Goal: Transaction & Acquisition: Purchase product/service

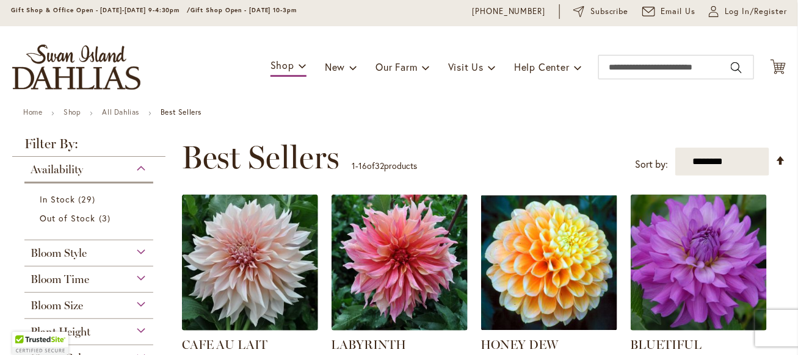
scroll to position [61, 0]
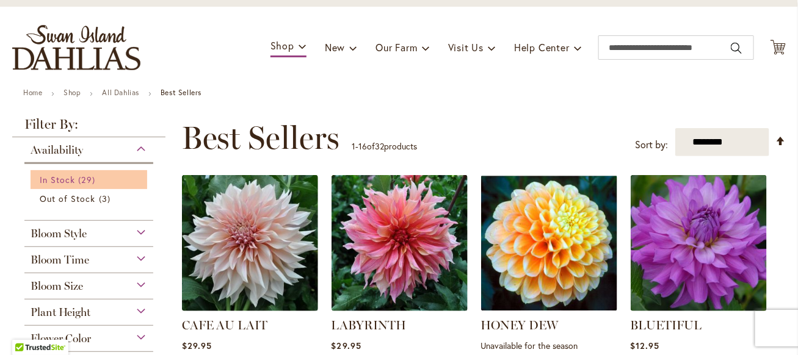
click at [72, 179] on span "In Stock" at bounding box center [57, 180] width 35 height 12
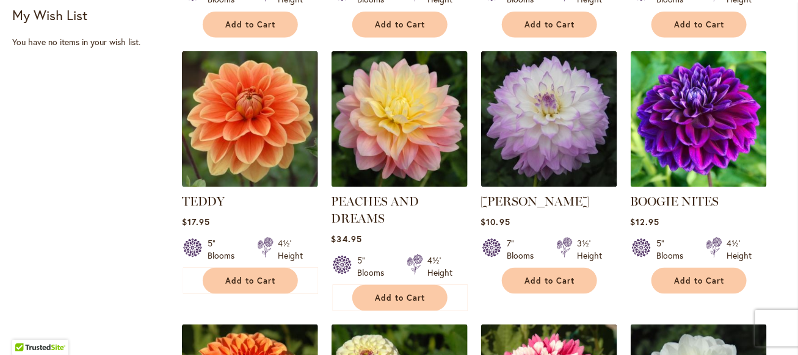
scroll to position [488, 0]
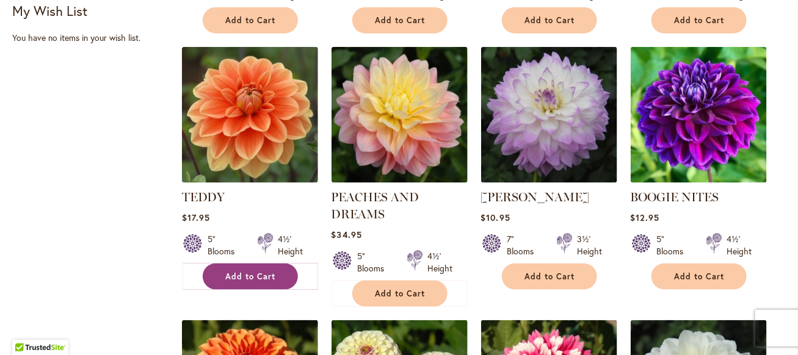
click at [262, 272] on span "Add to Cart" at bounding box center [250, 277] width 50 height 10
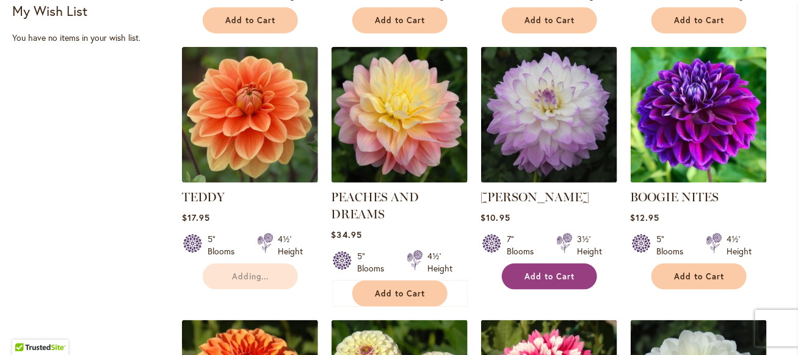
click at [540, 275] on span "Add to Cart" at bounding box center [549, 277] width 50 height 10
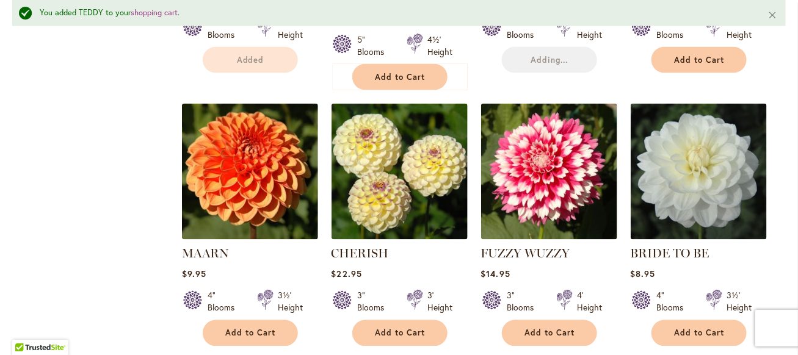
scroll to position [764, 0]
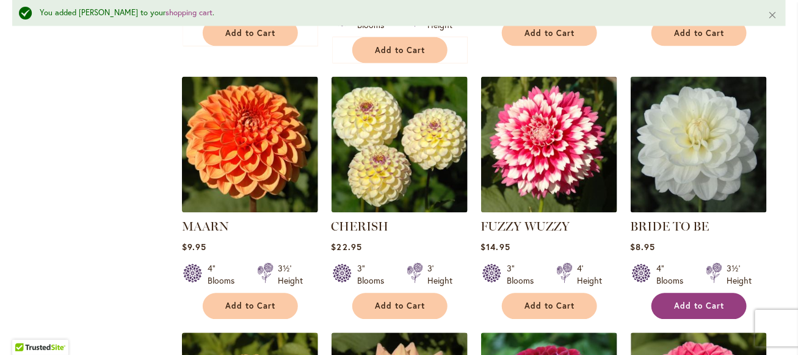
click at [714, 314] on button "Add to Cart" at bounding box center [698, 307] width 95 height 26
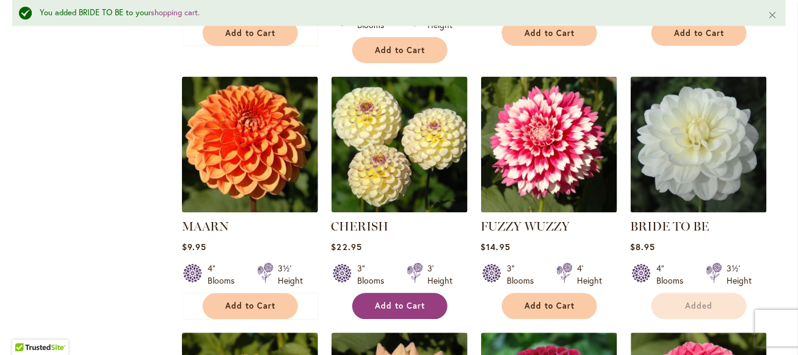
click at [399, 310] on button "Add to Cart" at bounding box center [399, 307] width 95 height 26
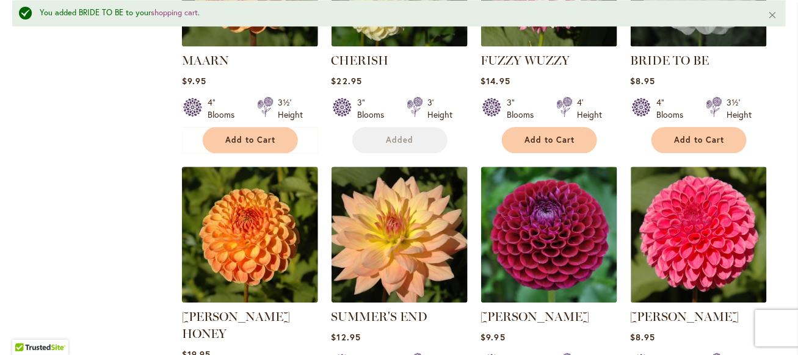
scroll to position [1008, 0]
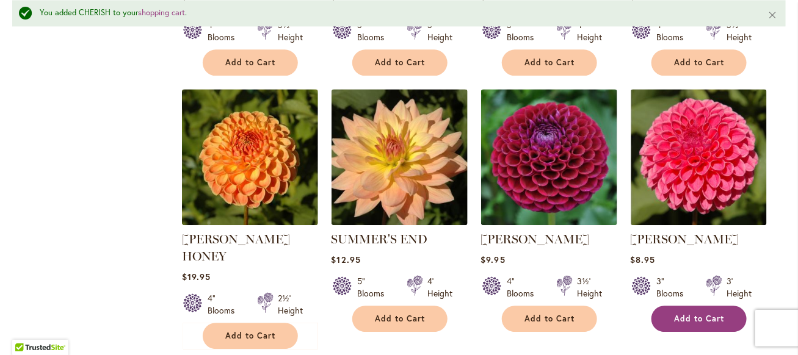
click at [701, 314] on span "Add to Cart" at bounding box center [699, 319] width 50 height 10
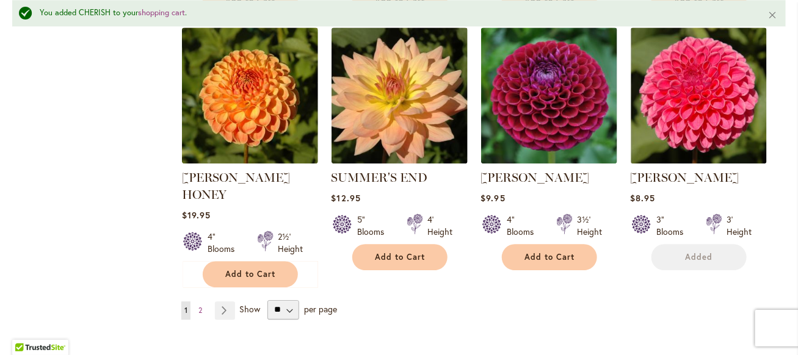
scroll to position [1130, 0]
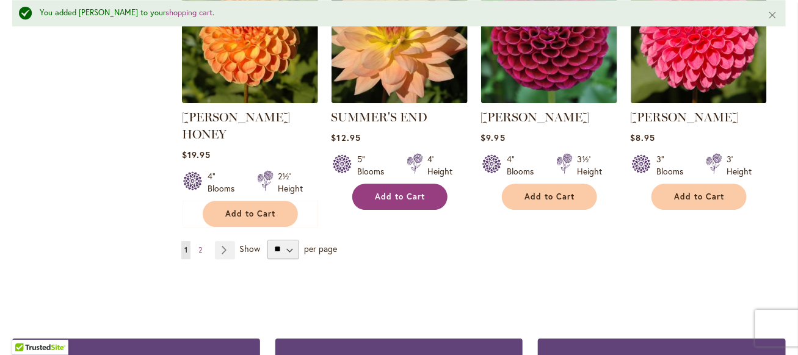
click at [408, 197] on span "Add to Cart" at bounding box center [400, 197] width 50 height 10
click at [225, 241] on link "Page Next" at bounding box center [225, 250] width 20 height 18
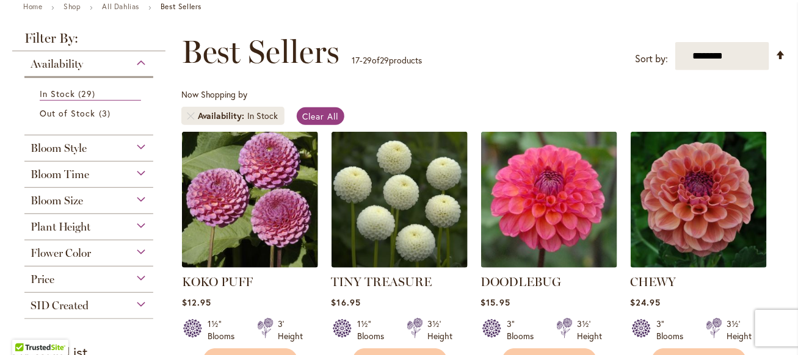
scroll to position [244, 0]
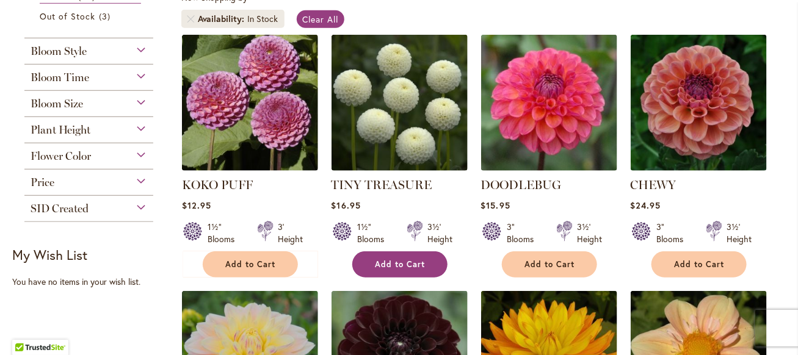
click at [388, 256] on button "Add to Cart" at bounding box center [399, 264] width 95 height 26
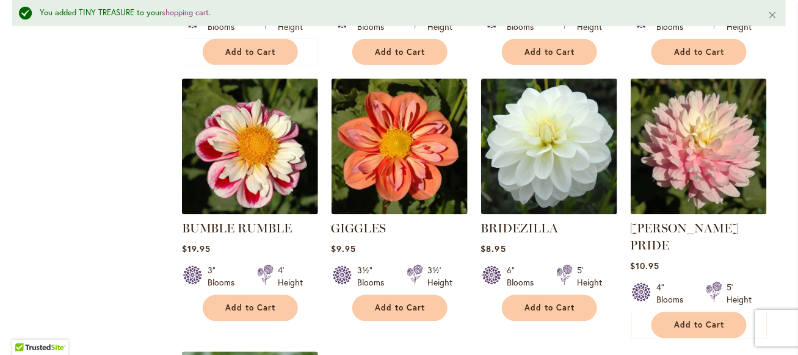
scroll to position [764, 0]
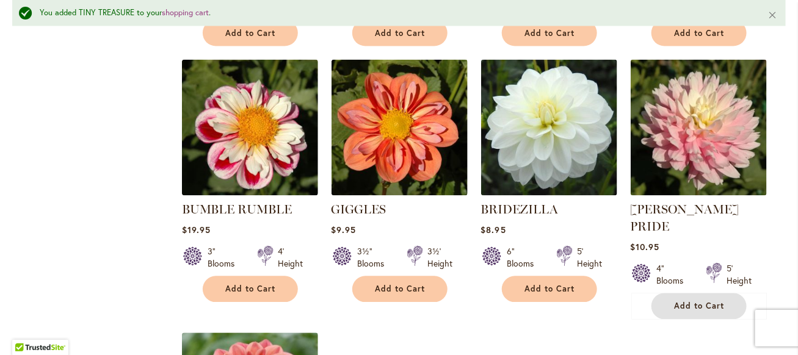
click at [696, 301] on span "Add to Cart" at bounding box center [699, 306] width 50 height 10
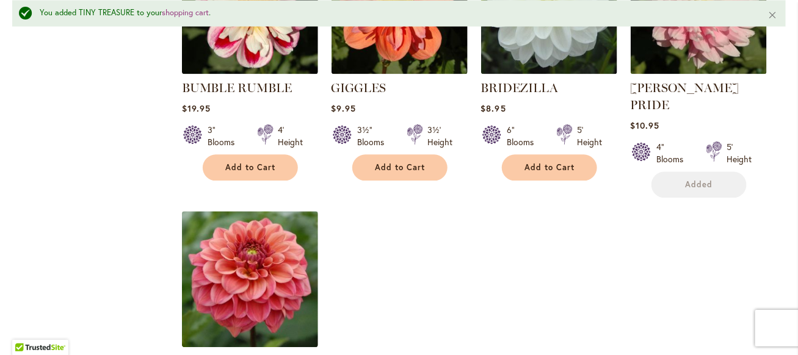
scroll to position [1008, 0]
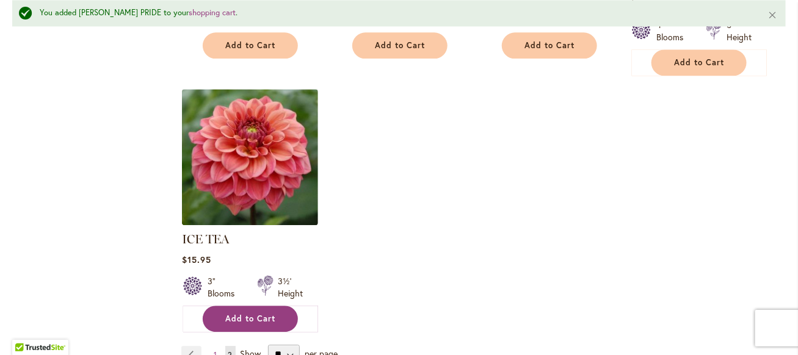
click at [276, 306] on button "Add to Cart" at bounding box center [250, 319] width 95 height 26
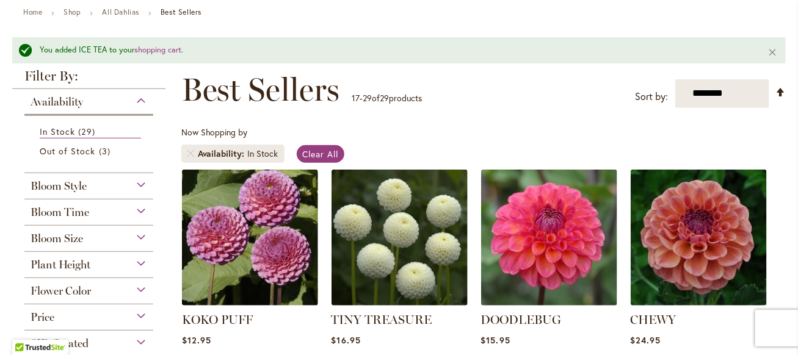
scroll to position [154, 0]
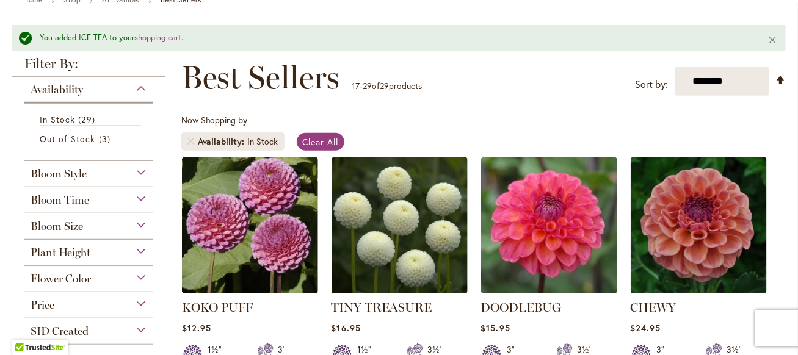
click at [137, 197] on div "Bloom Time" at bounding box center [88, 197] width 129 height 20
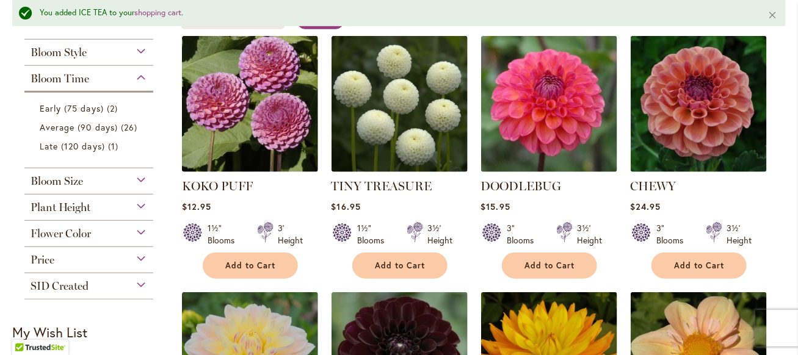
scroll to position [276, 0]
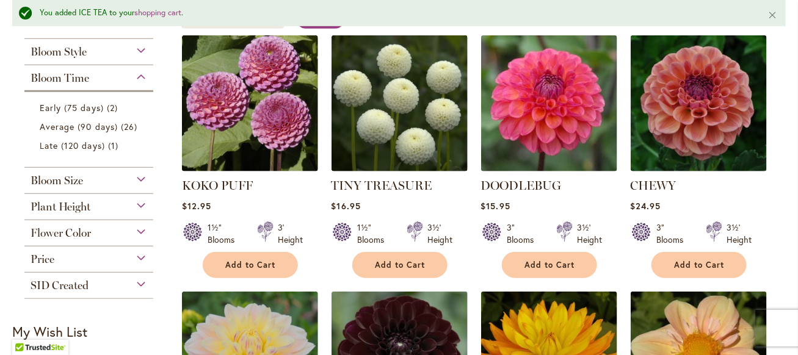
click at [144, 202] on div "Plant Height" at bounding box center [88, 204] width 129 height 20
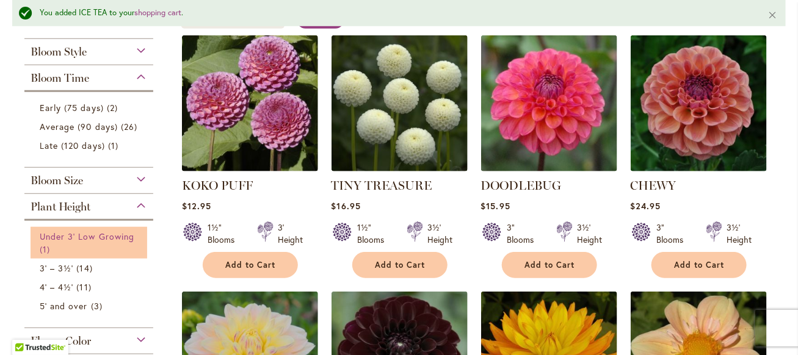
click at [74, 231] on span "Under 3' Low Growing" at bounding box center [87, 237] width 95 height 12
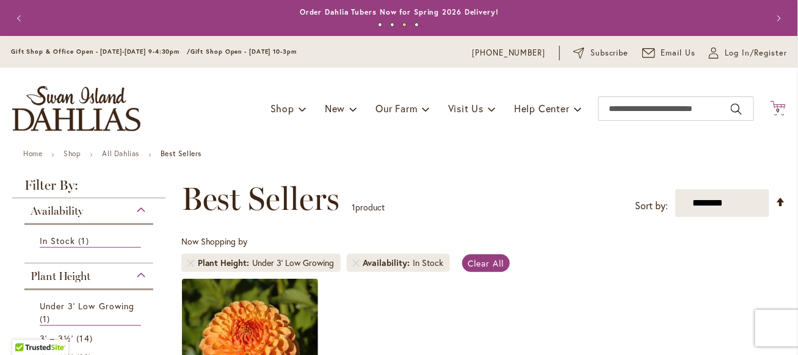
click at [772, 106] on icon at bounding box center [777, 108] width 15 height 15
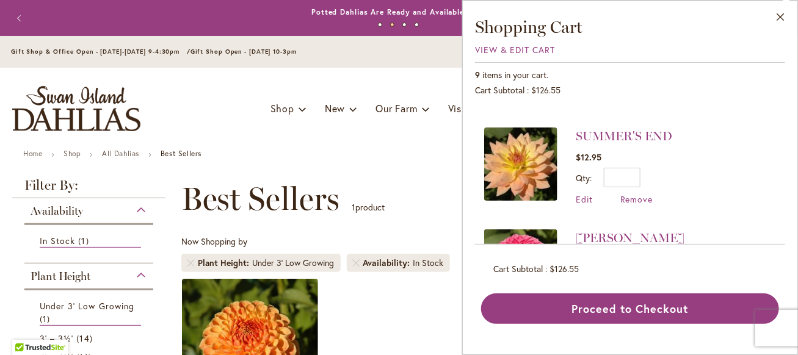
scroll to position [351, 0]
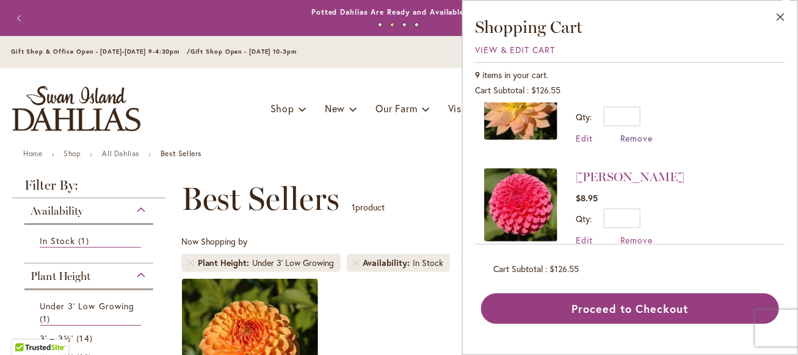
click at [637, 137] on span "Remove" at bounding box center [636, 138] width 33 height 12
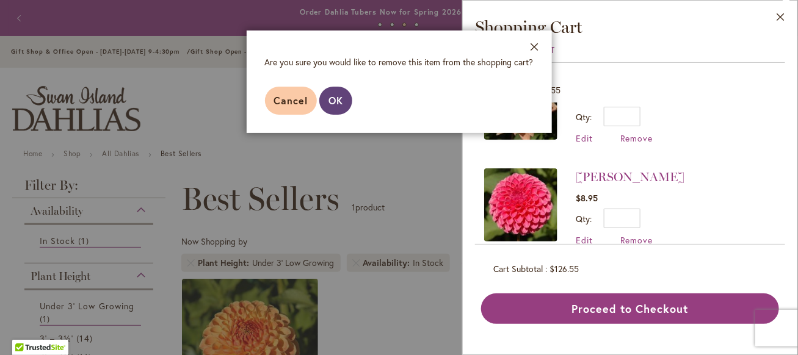
drag, startPoint x: 333, startPoint y: 105, endPoint x: 506, endPoint y: 109, distance: 172.8
click at [334, 104] on span "OK" at bounding box center [335, 100] width 15 height 13
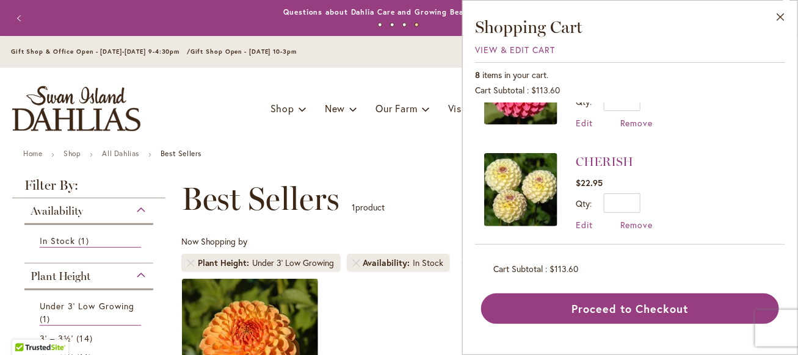
scroll to position [427, 0]
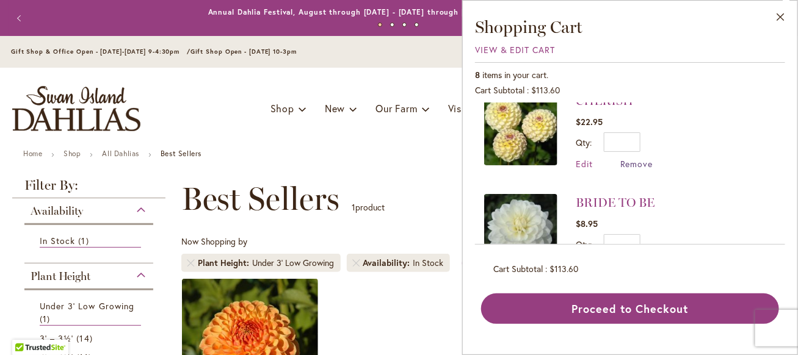
click at [633, 163] on span "Remove" at bounding box center [636, 164] width 33 height 12
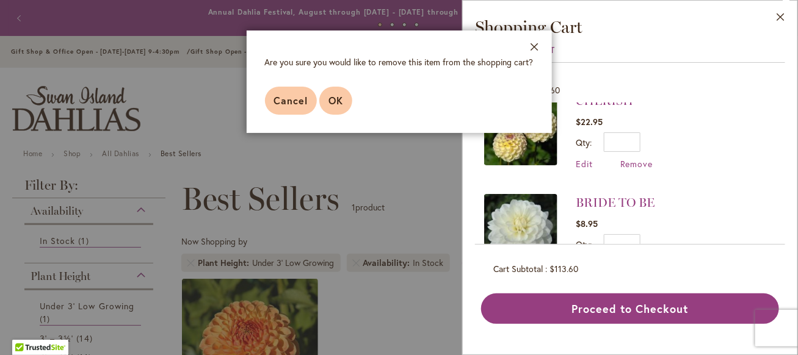
click at [331, 98] on span "OK" at bounding box center [335, 100] width 15 height 13
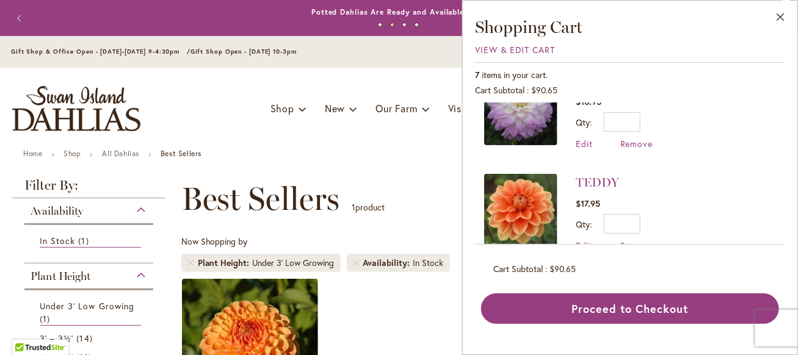
scroll to position [575, 0]
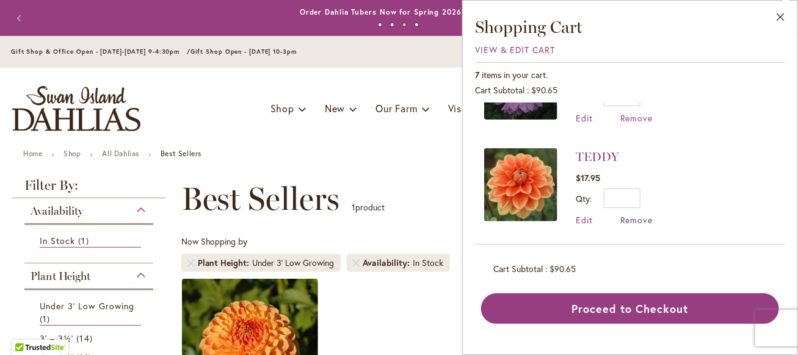
click at [632, 215] on span "Remove" at bounding box center [636, 220] width 33 height 12
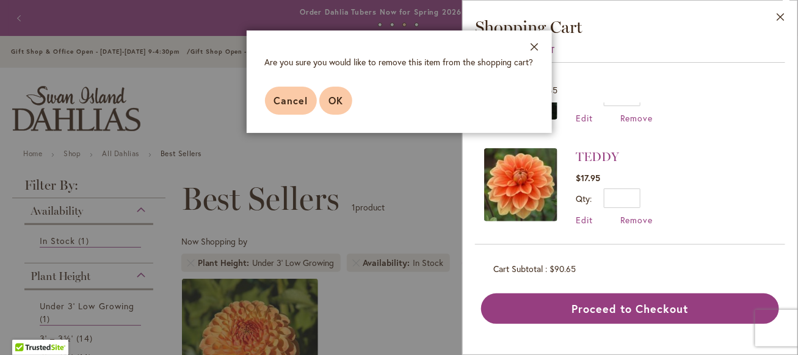
click at [333, 103] on span "OK" at bounding box center [335, 100] width 15 height 13
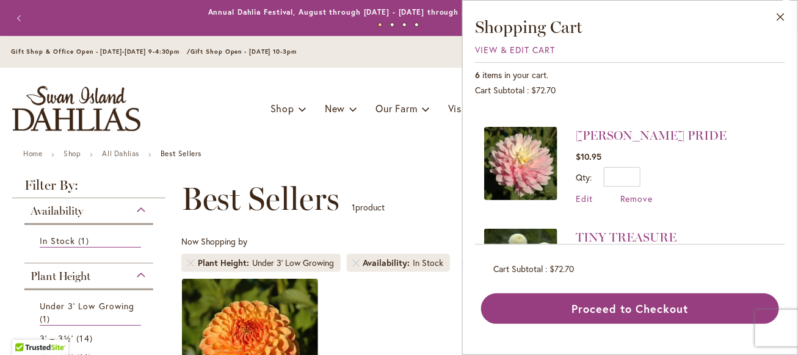
scroll to position [61, 0]
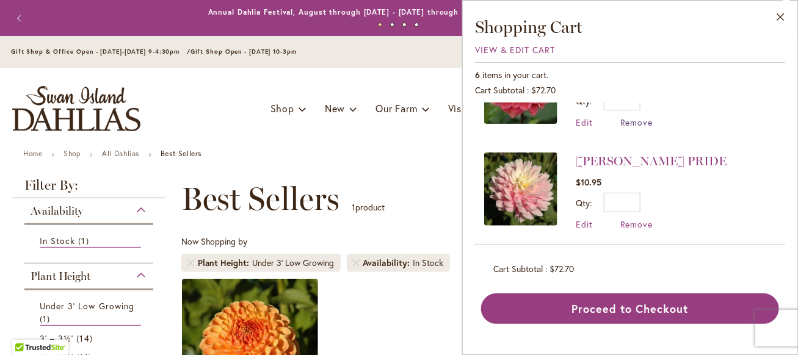
click at [628, 124] on span "Remove" at bounding box center [636, 123] width 33 height 12
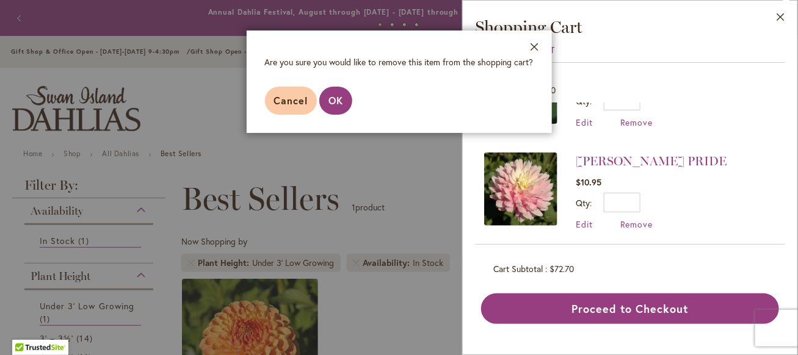
drag, startPoint x: 337, startPoint y: 103, endPoint x: 565, endPoint y: 125, distance: 228.0
click at [337, 103] on span "OK" at bounding box center [335, 100] width 15 height 13
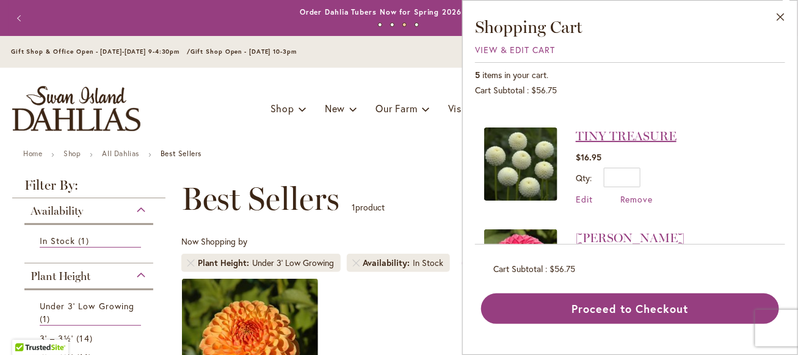
scroll to position [67, 0]
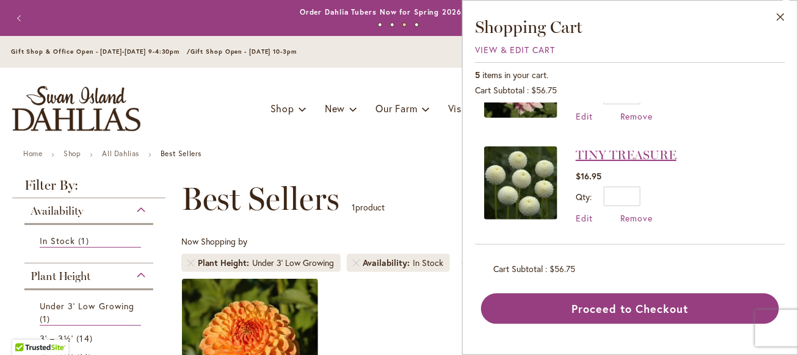
click at [626, 154] on link "TINY TREASURE" at bounding box center [626, 155] width 101 height 15
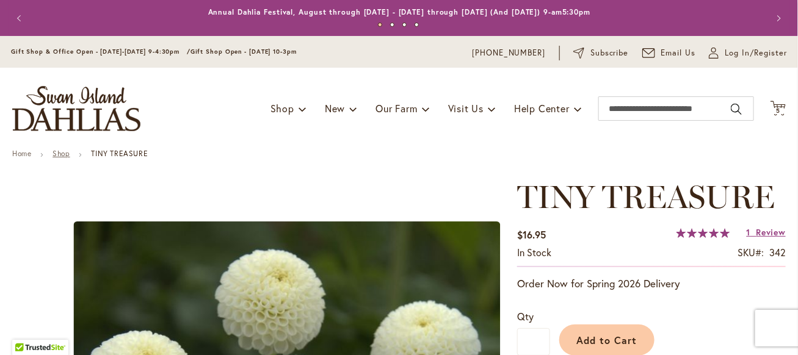
click at [59, 154] on link "Shop" at bounding box center [60, 153] width 17 height 9
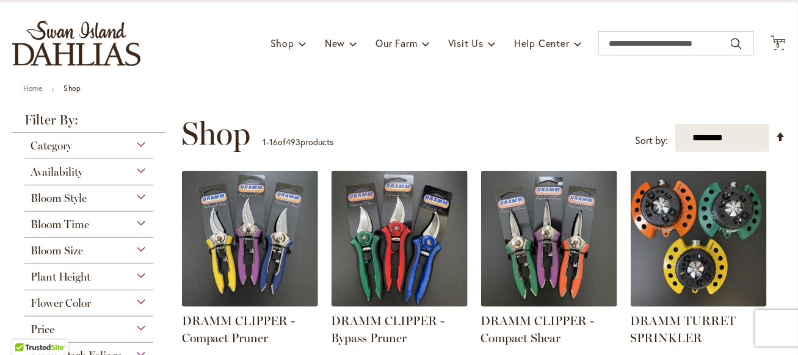
scroll to position [122, 0]
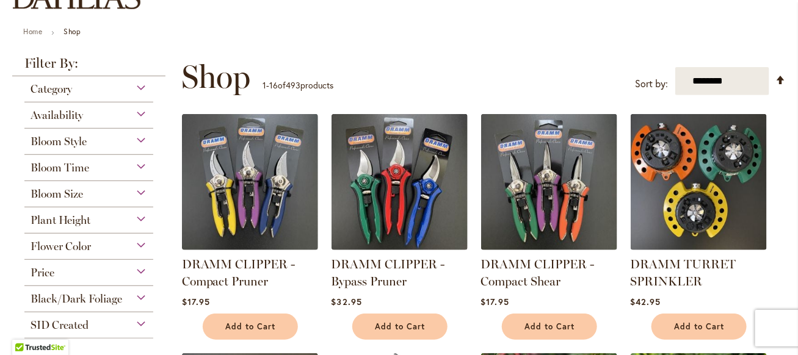
click at [142, 139] on div "Bloom Style" at bounding box center [88, 139] width 129 height 20
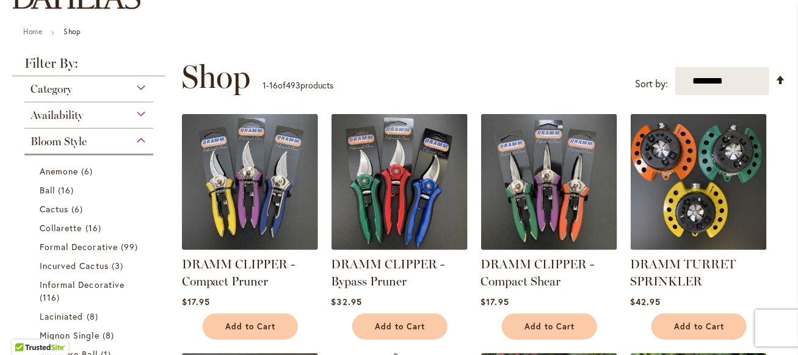
scroll to position [249, 0]
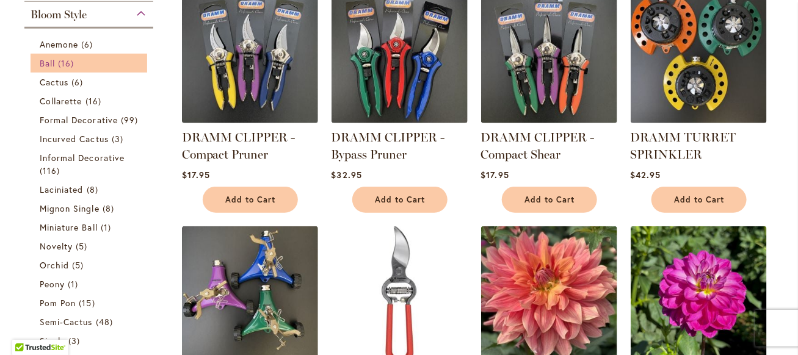
click at [65, 63] on span "16 items" at bounding box center [67, 63] width 19 height 13
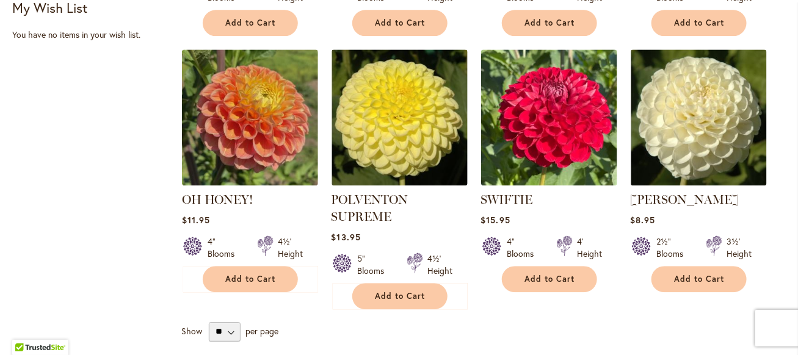
scroll to position [1038, 0]
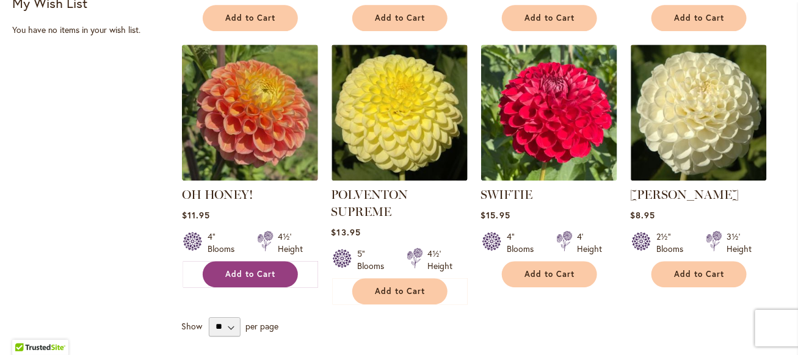
click at [240, 269] on span "Add to Cart" at bounding box center [250, 274] width 50 height 10
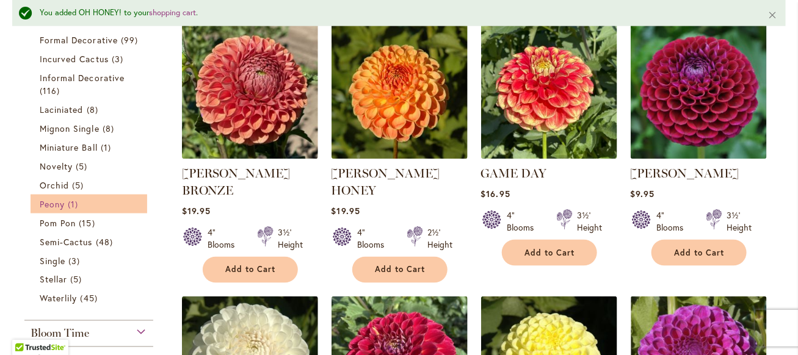
scroll to position [581, 0]
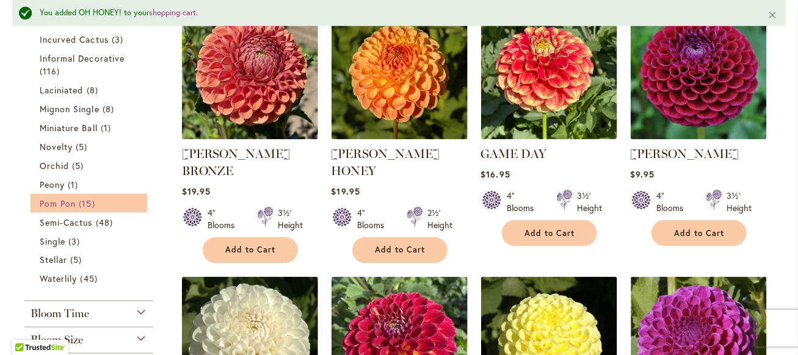
click at [79, 201] on span "15 items" at bounding box center [88, 203] width 19 height 13
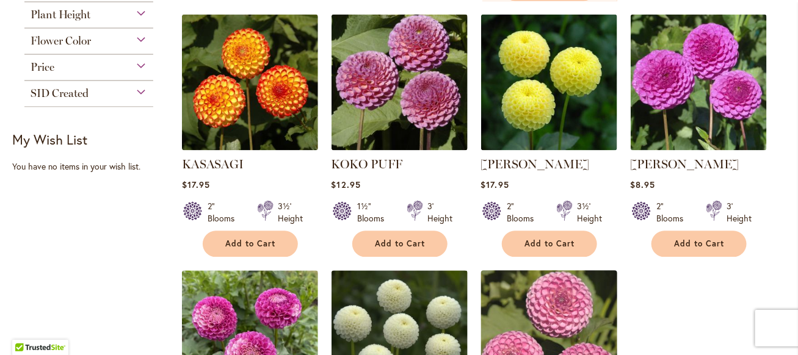
scroll to position [793, 0]
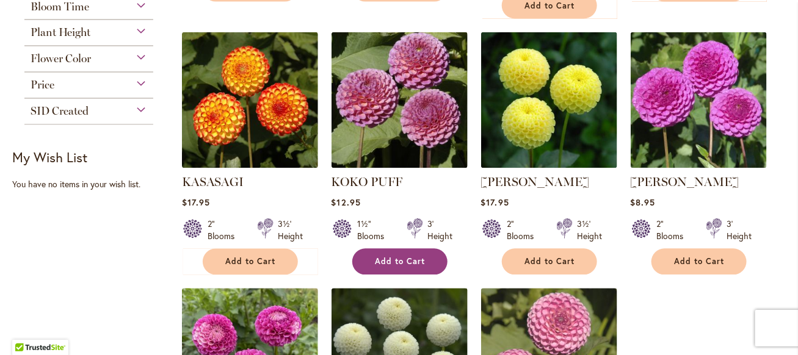
click at [378, 257] on span "Add to Cart" at bounding box center [400, 262] width 50 height 10
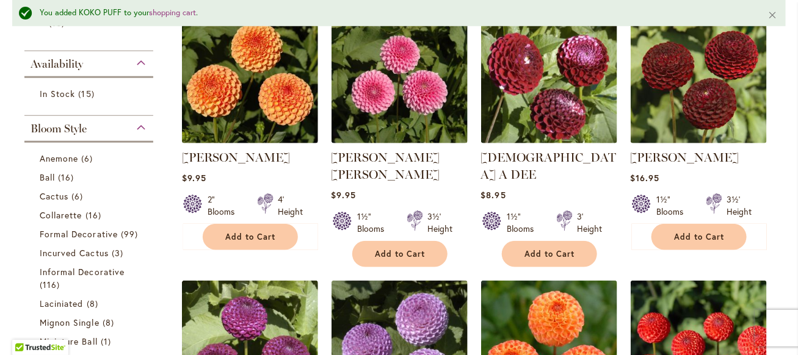
scroll to position [276, 0]
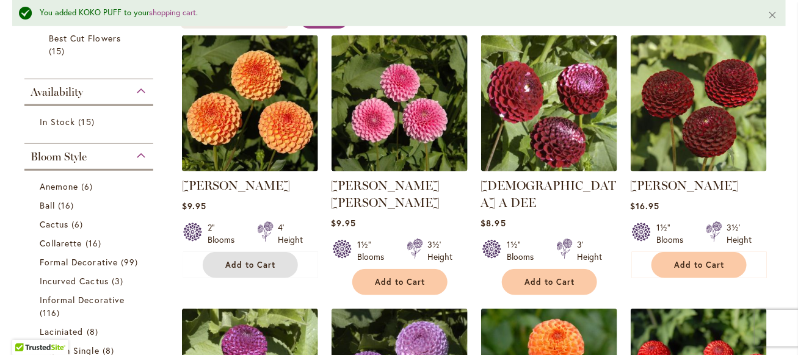
drag, startPoint x: 259, startPoint y: 256, endPoint x: 325, endPoint y: 239, distance: 67.5
click at [259, 256] on button "Add to Cart" at bounding box center [250, 265] width 95 height 26
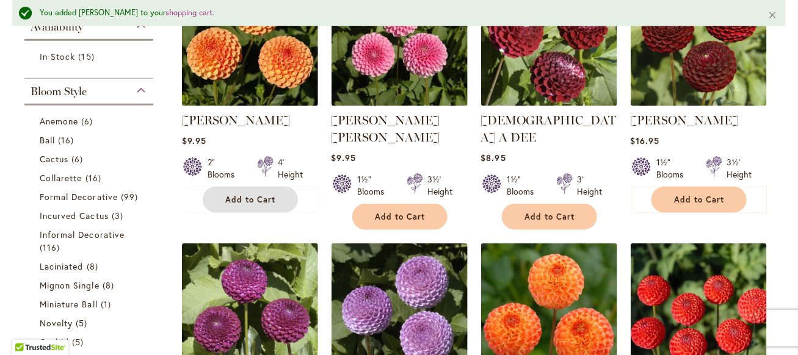
scroll to position [337, 0]
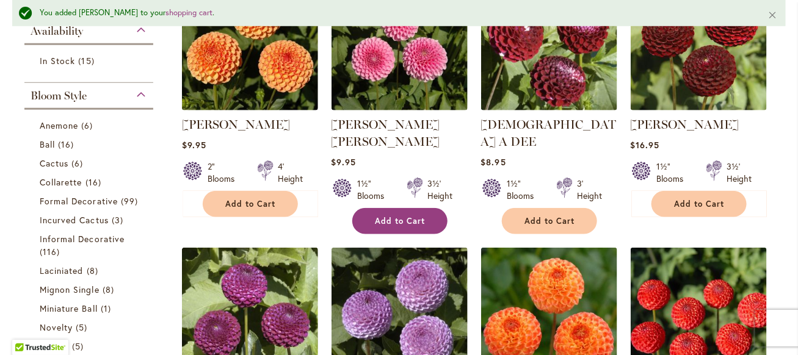
click at [408, 216] on span "Add to Cart" at bounding box center [400, 221] width 50 height 10
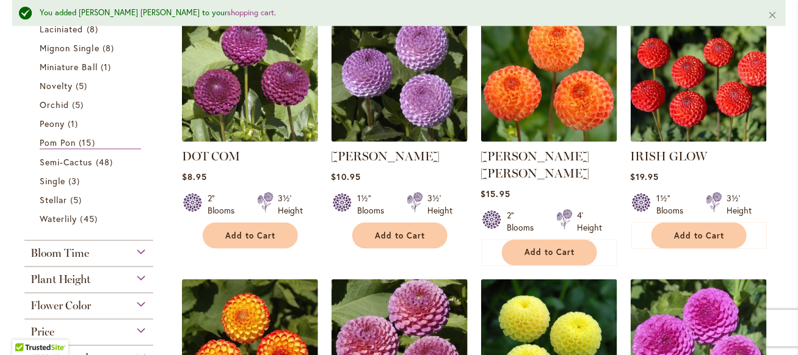
scroll to position [581, 0]
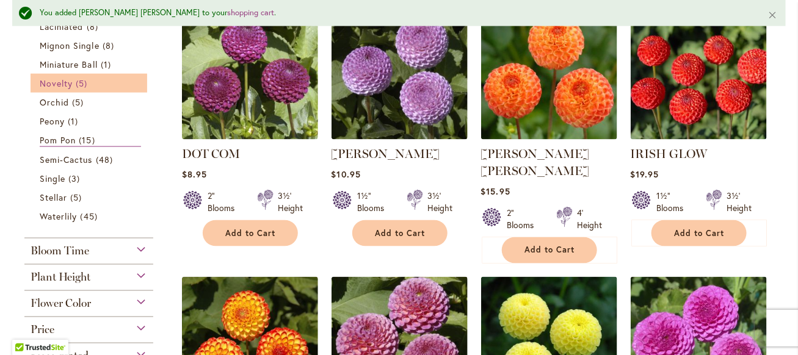
click at [76, 81] on span "5 items" at bounding box center [83, 83] width 15 height 13
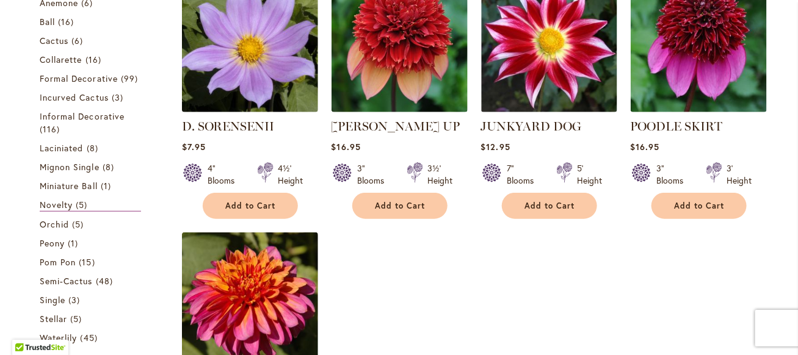
scroll to position [366, 0]
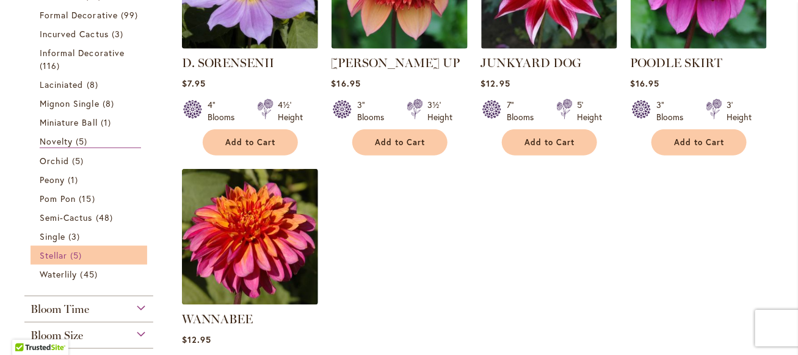
click at [79, 253] on span "5 items" at bounding box center [77, 255] width 15 height 13
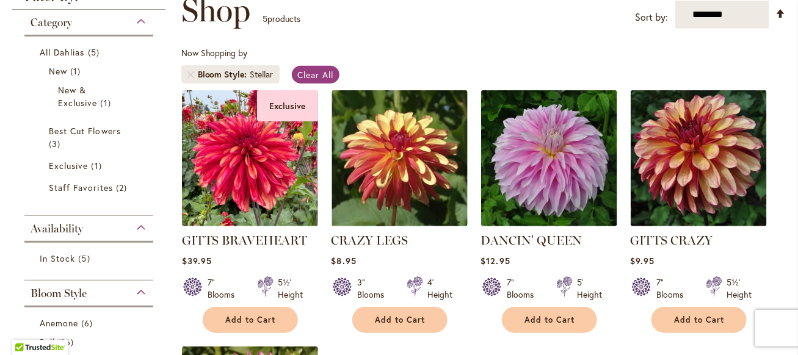
scroll to position [183, 0]
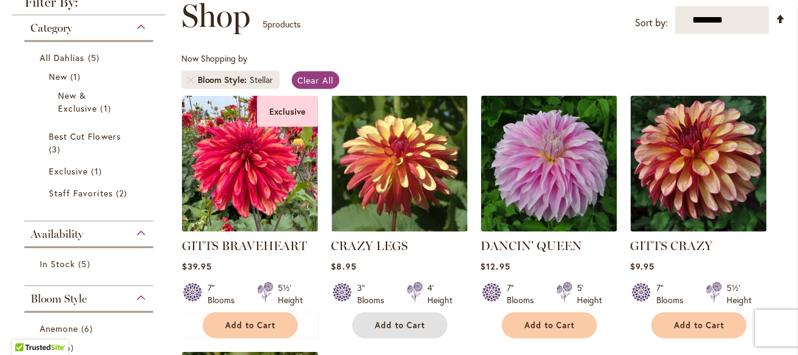
click at [388, 322] on span "Add to Cart" at bounding box center [400, 325] width 50 height 10
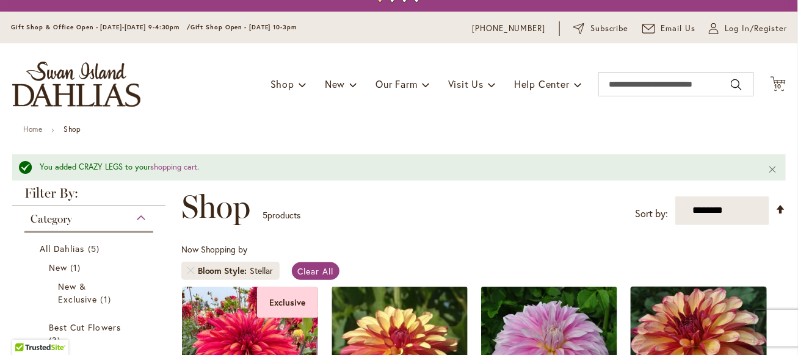
scroll to position [0, 0]
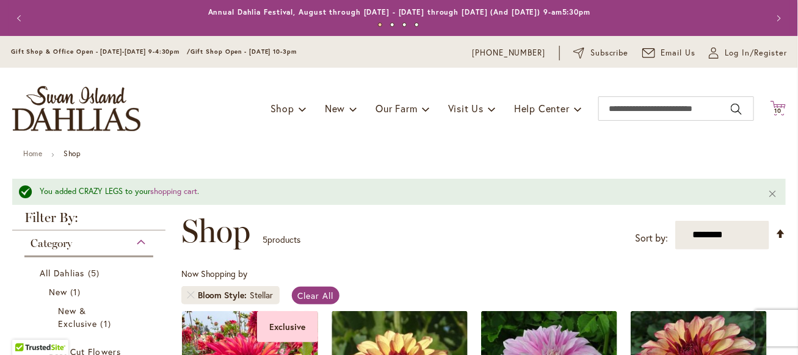
click at [774, 112] on span "10" at bounding box center [777, 111] width 7 height 8
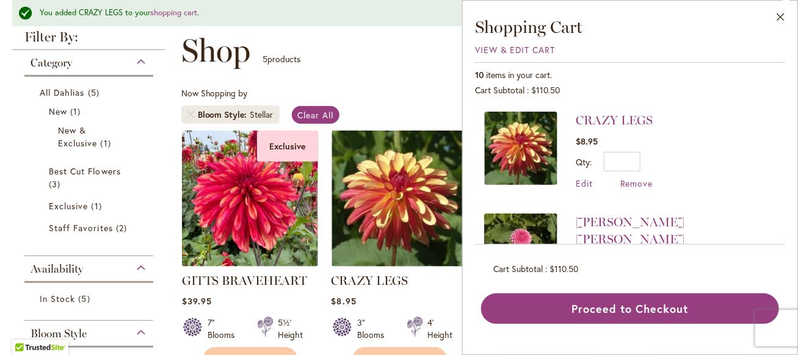
scroll to position [183, 0]
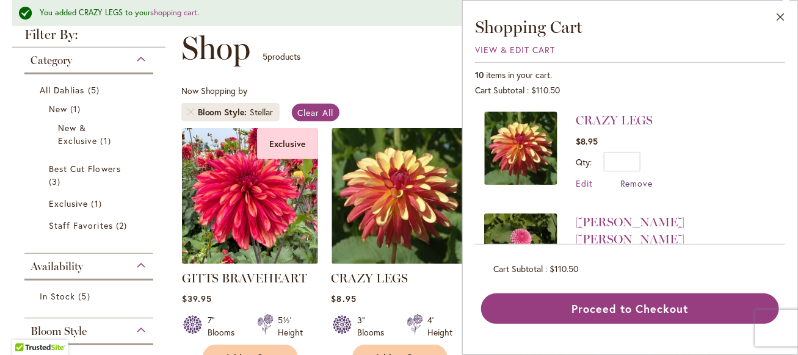
click at [633, 186] on span "Remove" at bounding box center [636, 184] width 33 height 12
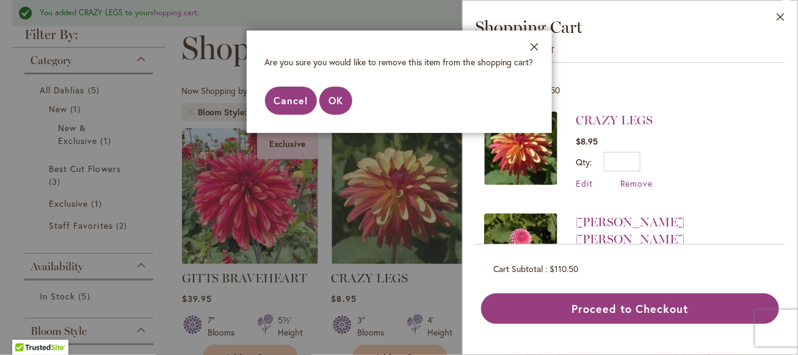
click at [295, 105] on span "Cancel" at bounding box center [291, 100] width 34 height 13
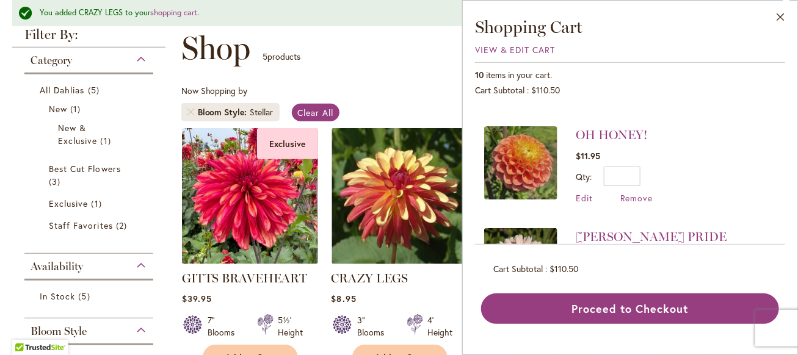
scroll to position [427, 0]
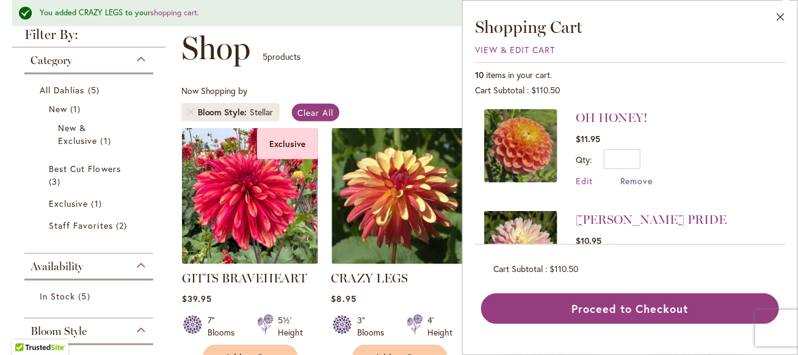
click at [637, 175] on span "Remove" at bounding box center [636, 181] width 33 height 12
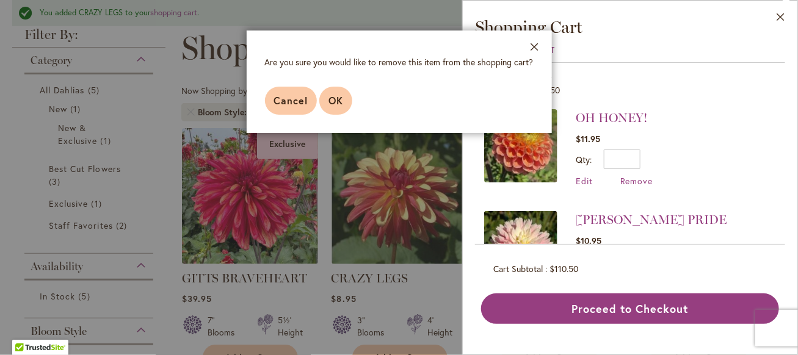
click at [337, 104] on span "OK" at bounding box center [335, 100] width 15 height 13
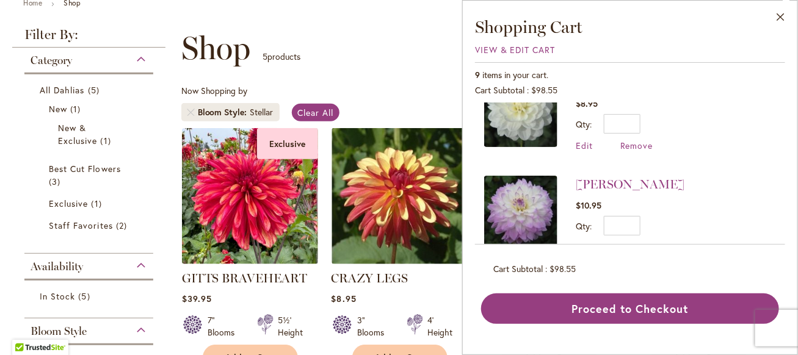
scroll to position [778, 0]
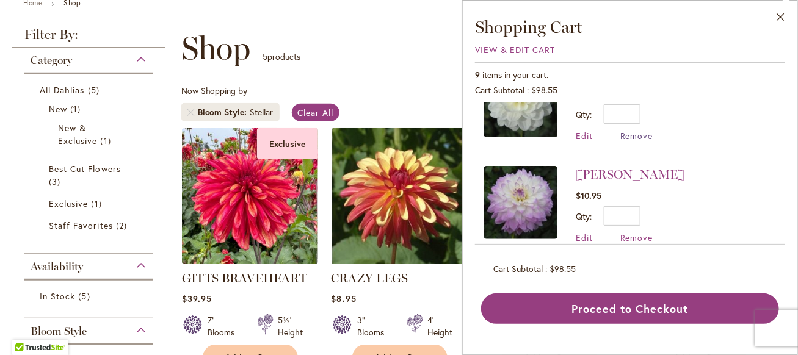
click at [644, 130] on span "Remove" at bounding box center [636, 136] width 33 height 12
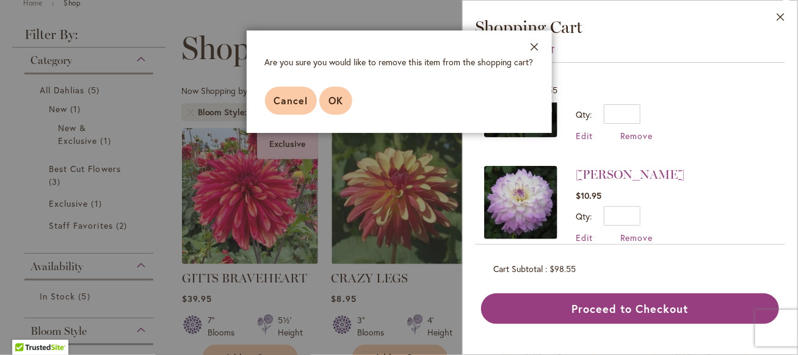
click at [342, 103] on span "OK" at bounding box center [335, 100] width 15 height 13
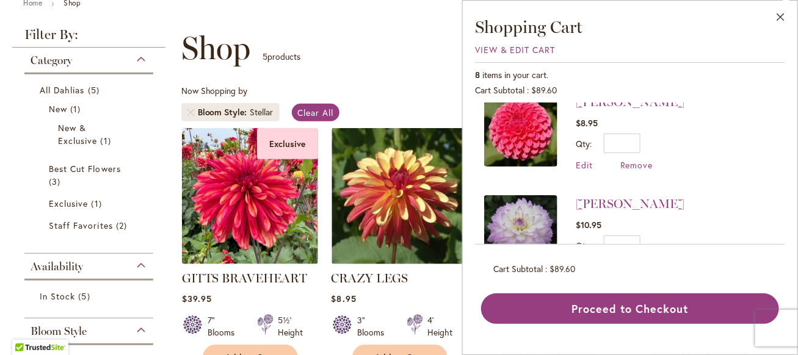
scroll to position [677, 0]
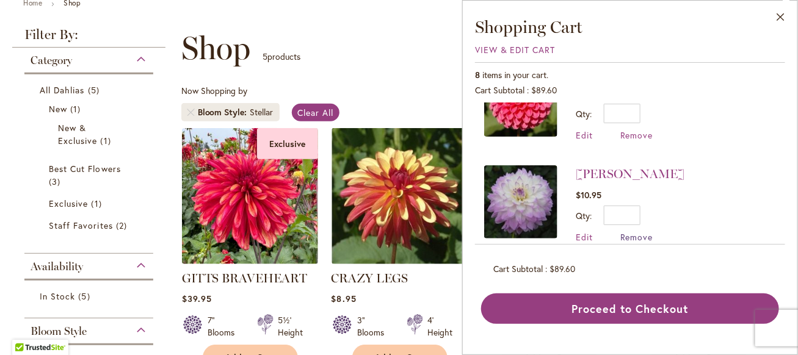
click at [644, 231] on span "Remove" at bounding box center [636, 237] width 33 height 12
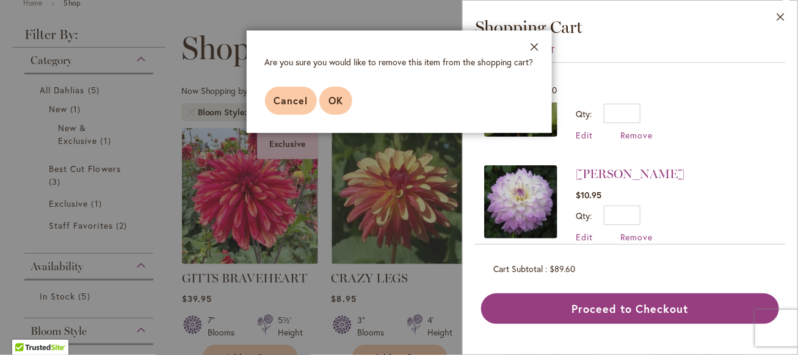
click at [339, 97] on span "OK" at bounding box center [335, 100] width 15 height 13
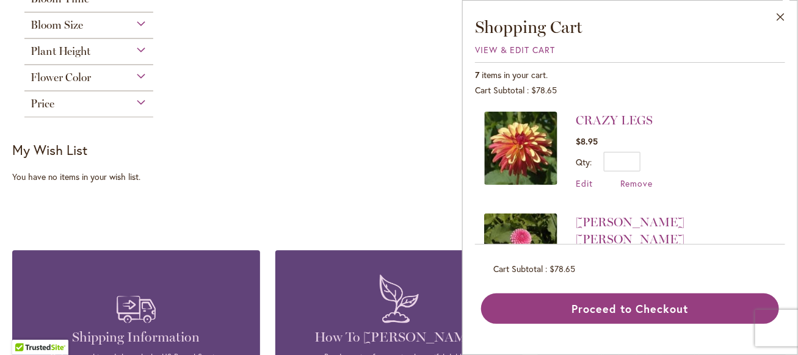
scroll to position [944, 0]
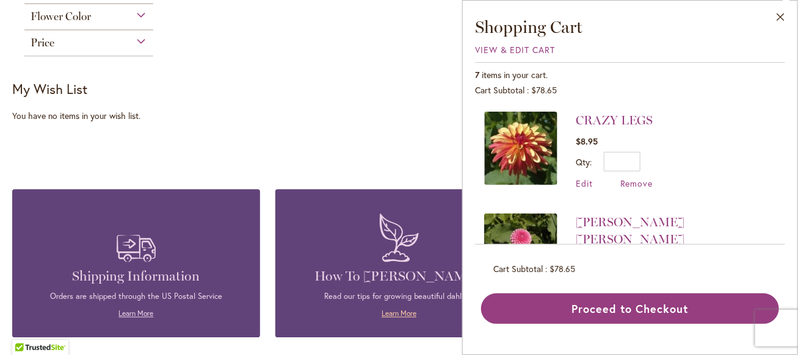
click at [389, 309] on link "Learn More" at bounding box center [398, 313] width 35 height 9
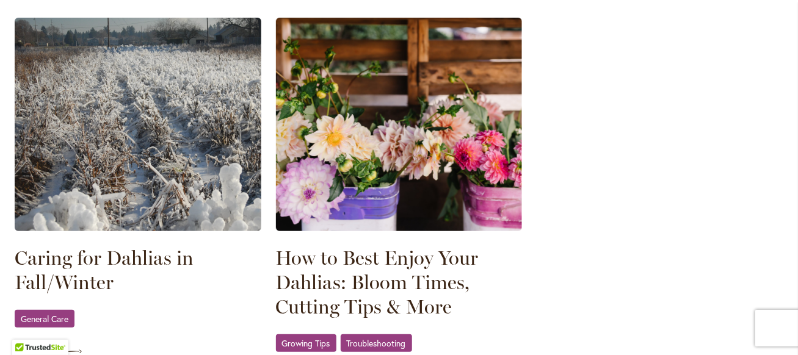
scroll to position [1732, 0]
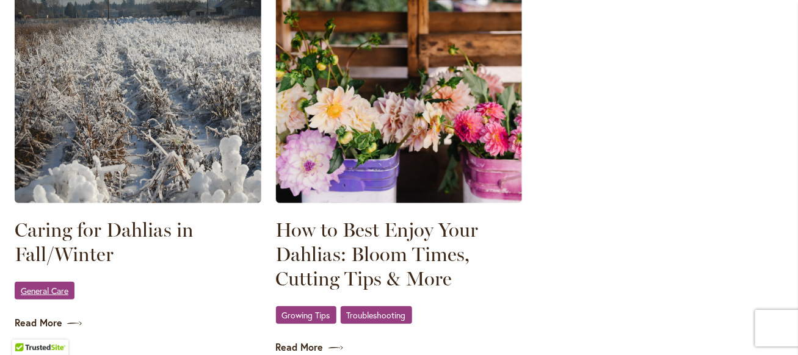
click at [49, 287] on span "General Care" at bounding box center [45, 291] width 48 height 8
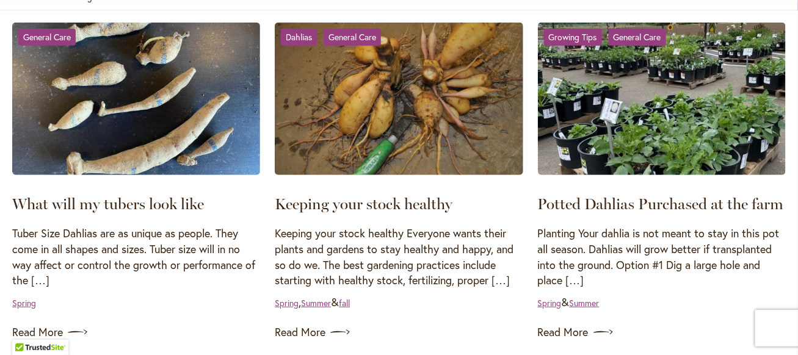
scroll to position [305, 0]
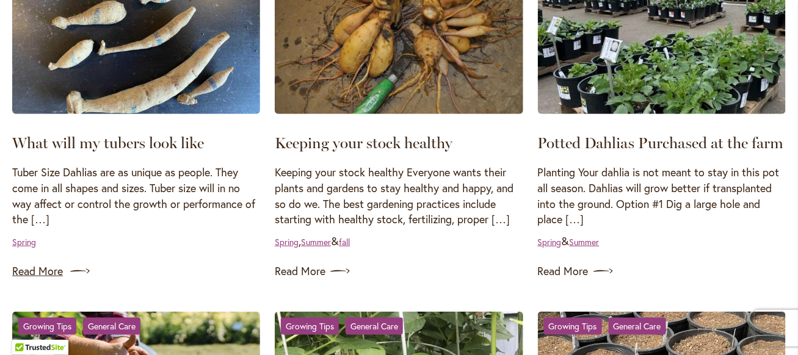
click at [38, 271] on link "Read More" at bounding box center [136, 272] width 248 height 20
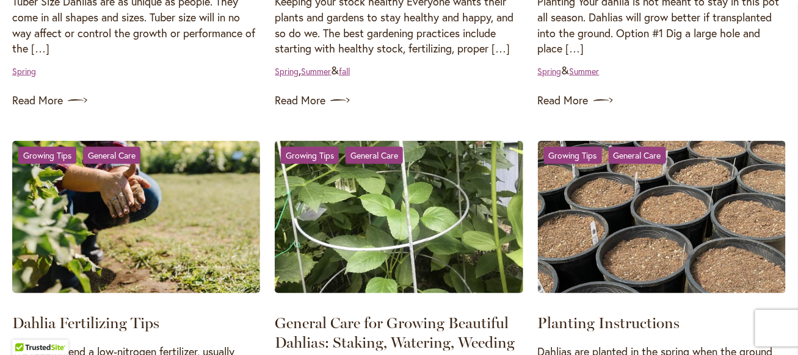
scroll to position [488, 0]
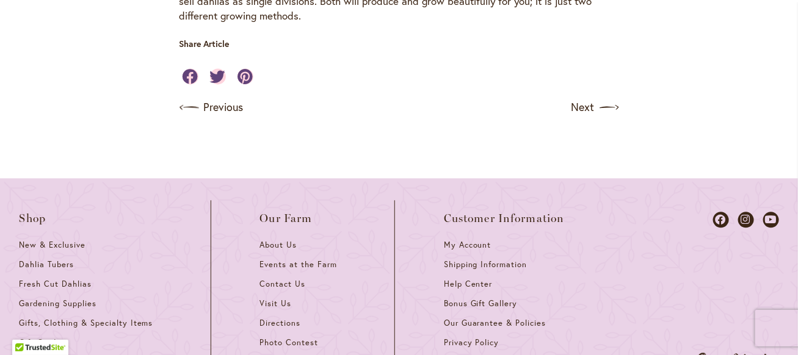
scroll to position [915, 0]
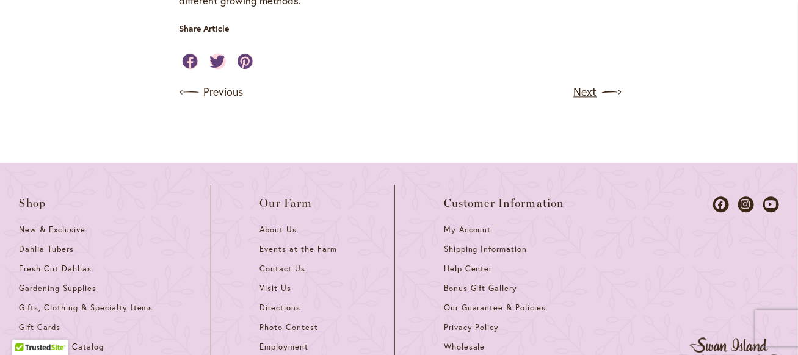
click at [579, 93] on link "Next" at bounding box center [596, 92] width 45 height 20
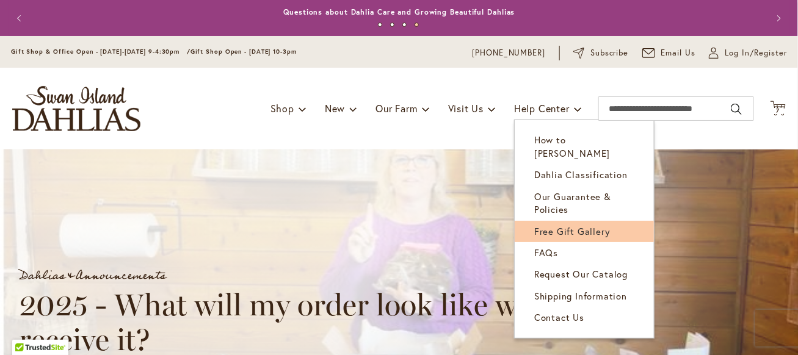
click at [546, 225] on span "Free Gift Gallery" at bounding box center [572, 231] width 76 height 12
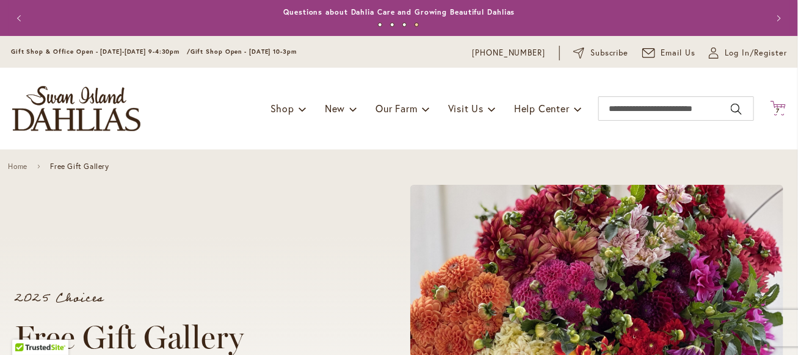
click at [776, 110] on span "7" at bounding box center [778, 111] width 4 height 8
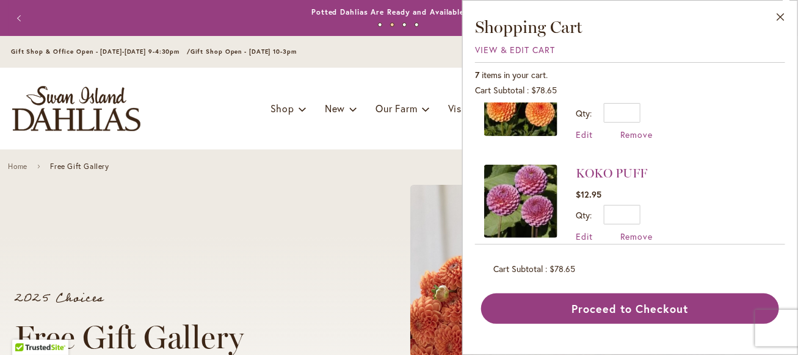
scroll to position [209, 0]
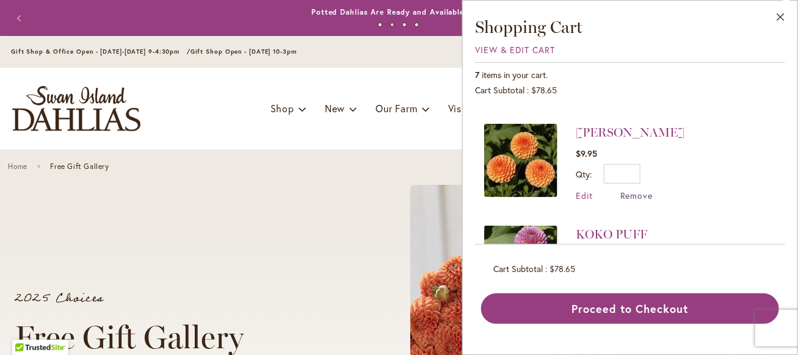
click at [633, 190] on span "Remove" at bounding box center [636, 196] width 33 height 12
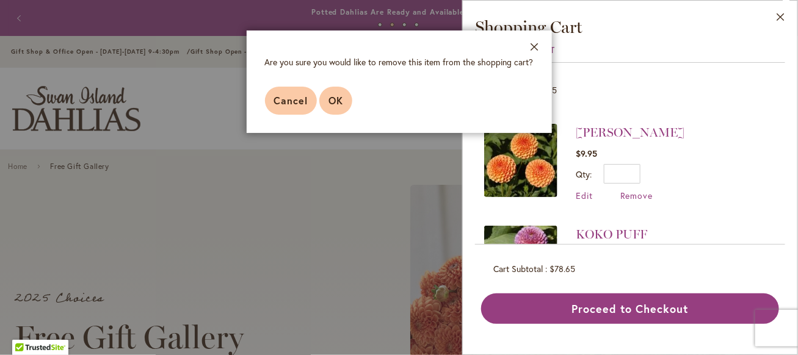
click at [337, 103] on span "OK" at bounding box center [335, 100] width 15 height 13
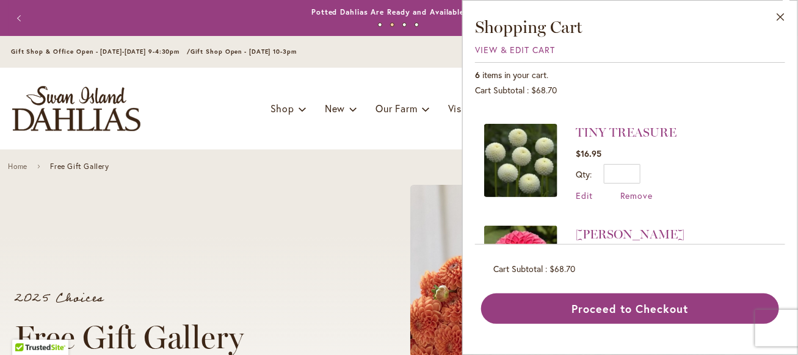
scroll to position [474, 0]
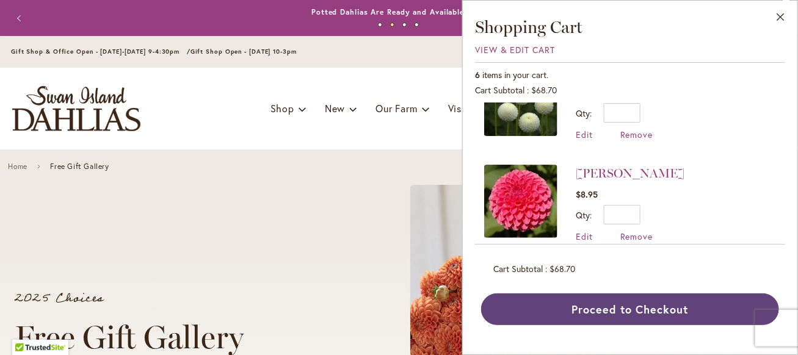
drag, startPoint x: 632, startPoint y: 298, endPoint x: 636, endPoint y: 249, distance: 49.6
click at [629, 294] on button "Proceed to Checkout" at bounding box center [630, 310] width 298 height 32
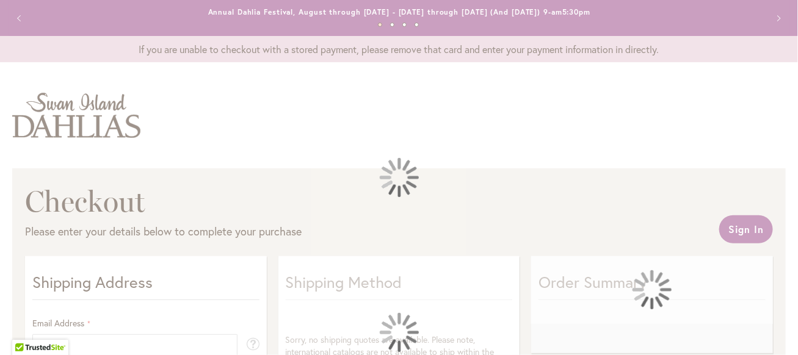
select select "**"
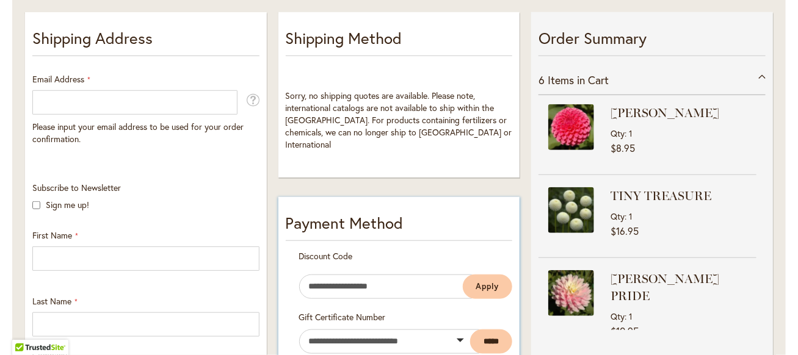
scroll to position [183, 0]
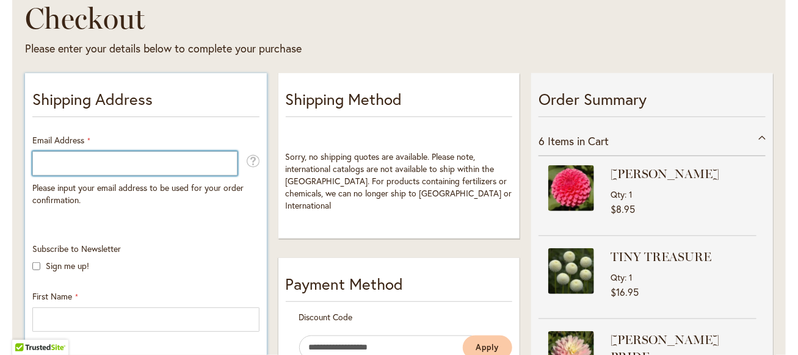
click at [148, 170] on input "Email Address" at bounding box center [134, 163] width 205 height 24
type input "**********"
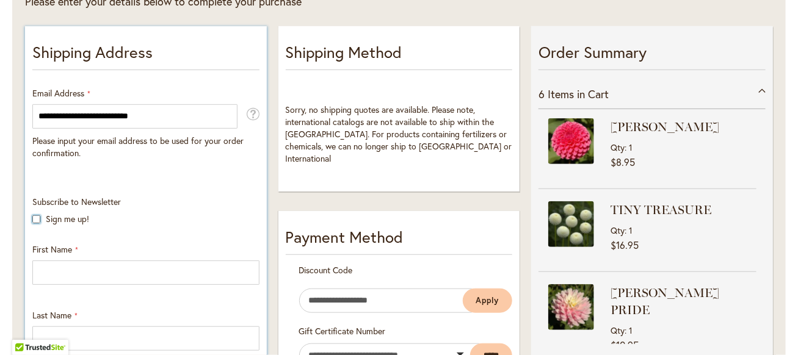
scroll to position [366, 0]
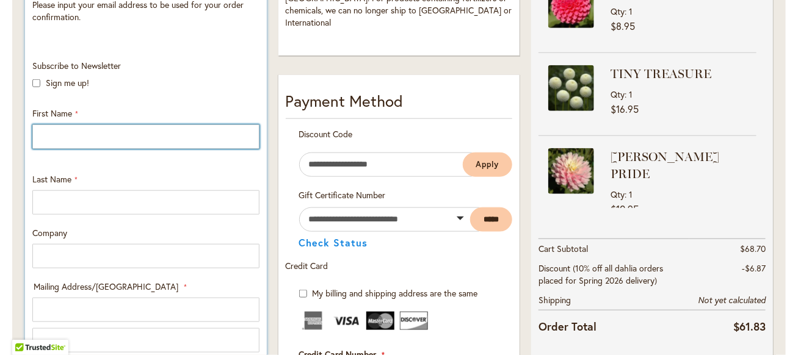
click at [79, 143] on input "First Name" at bounding box center [145, 137] width 227 height 24
type input "*****"
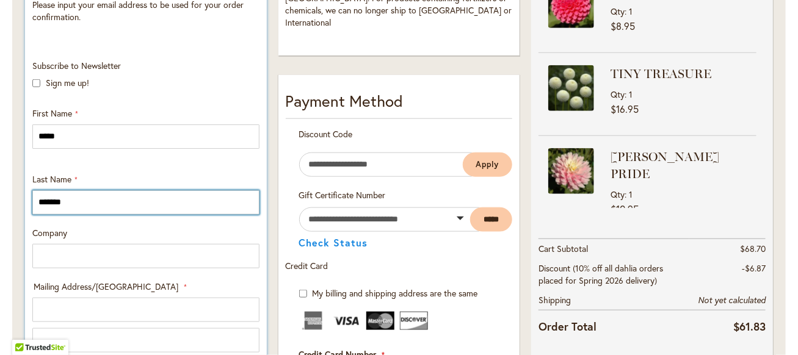
type input "*******"
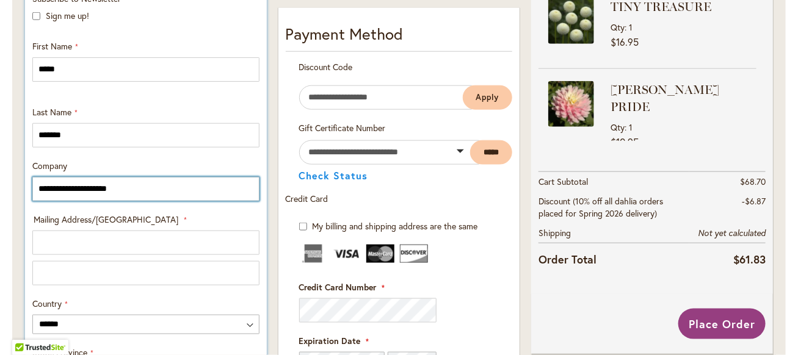
scroll to position [488, 0]
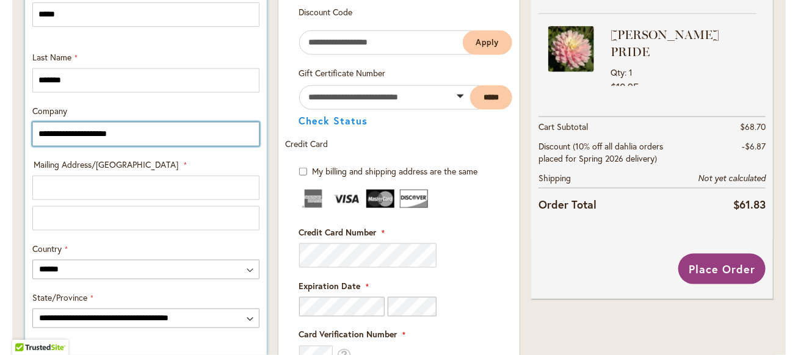
type input "**********"
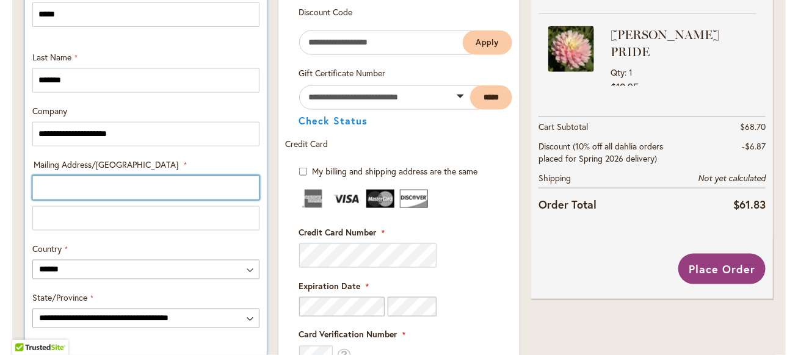
click at [114, 186] on input "Mailing Address/PO BOX: Line 1" at bounding box center [145, 188] width 227 height 24
type input "**********"
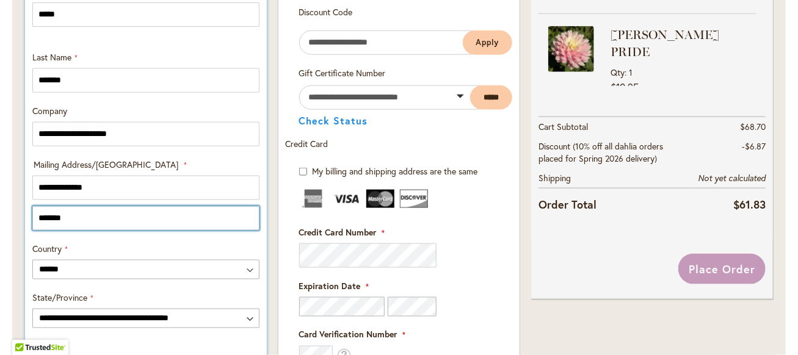
type input "*******"
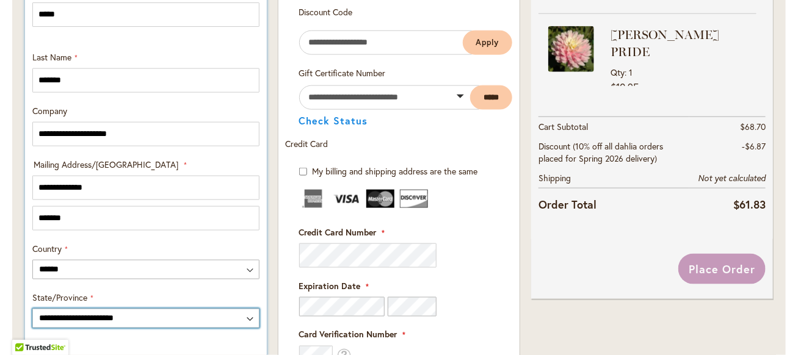
select select "**"
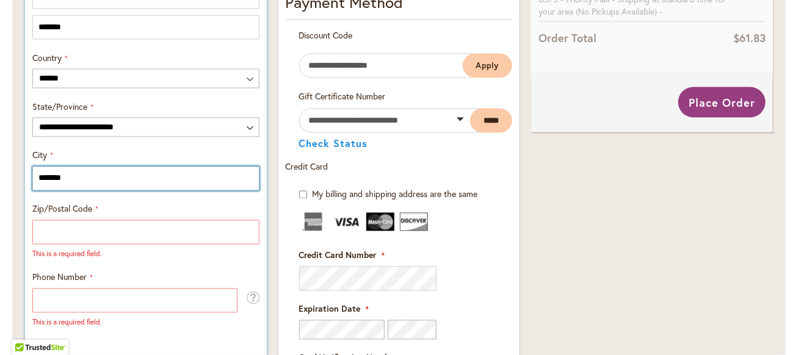
type input "*******"
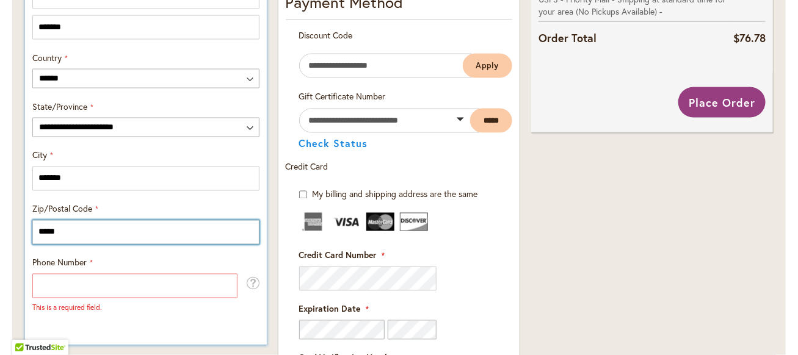
type input "*****"
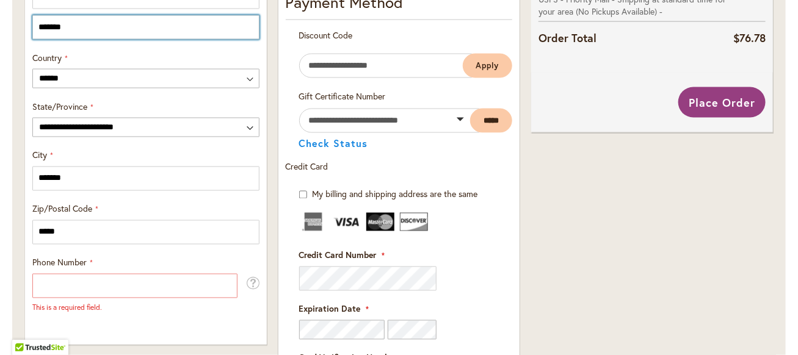
drag, startPoint x: 81, startPoint y: 19, endPoint x: 21, endPoint y: 21, distance: 59.9
click at [21, 21] on div "**********" at bounding box center [146, 134] width 253 height 1122
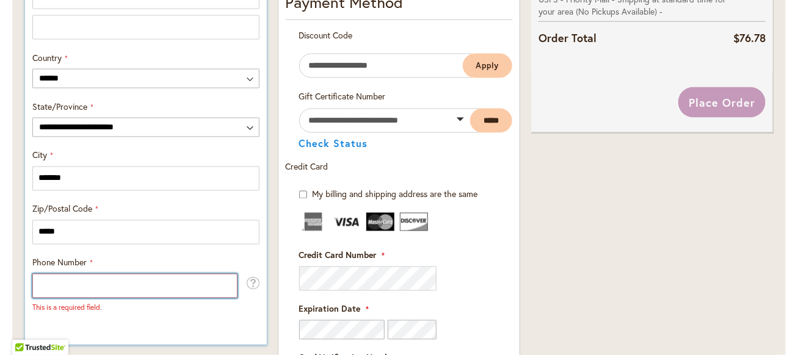
click at [115, 284] on input "Phone Number" at bounding box center [134, 286] width 205 height 24
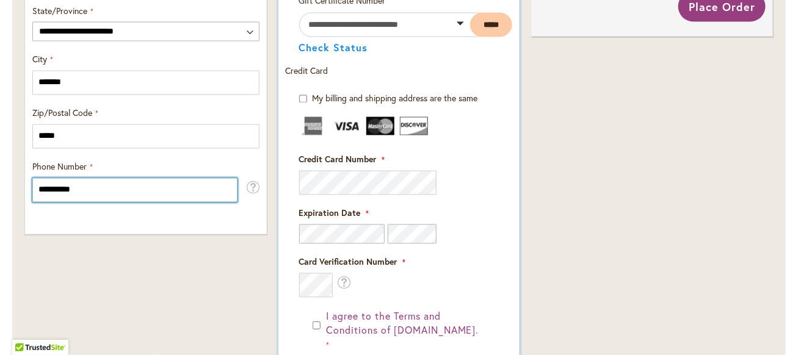
scroll to position [801, 0]
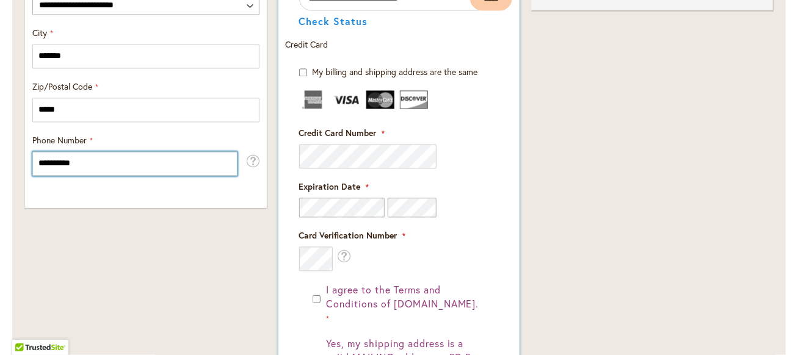
type input "**********"
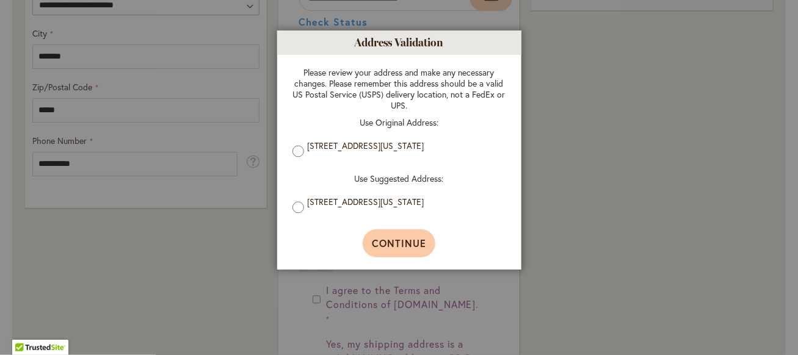
click at [415, 242] on span "Continue" at bounding box center [399, 243] width 54 height 13
type input "**********"
type input "*******"
type input "**********"
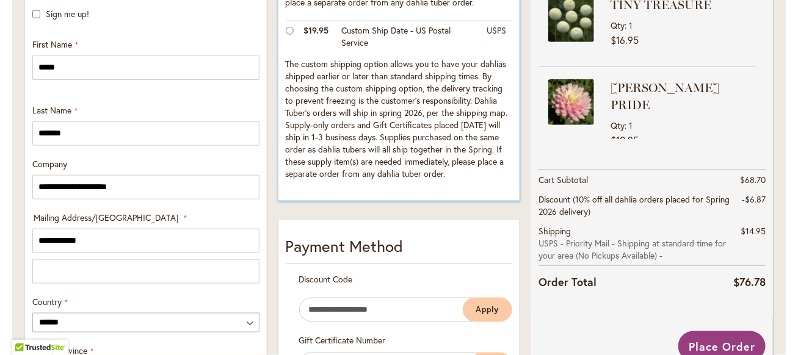
scroll to position [557, 0]
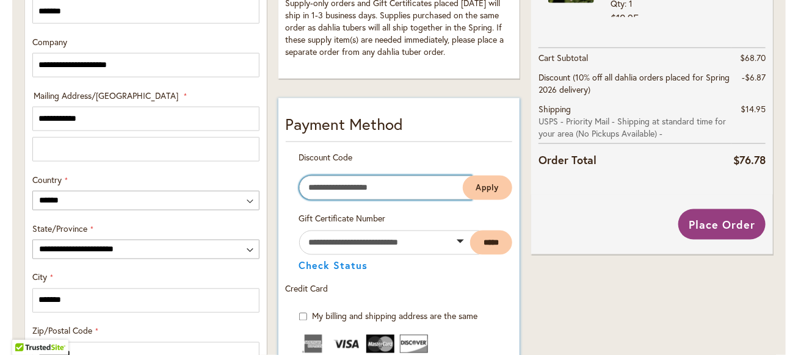
click at [378, 189] on input "Enter discount code" at bounding box center [385, 188] width 173 height 24
type input "**********"
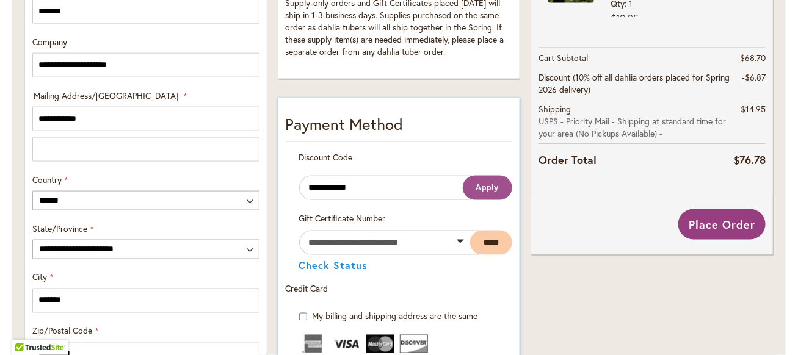
click at [481, 187] on span "Apply" at bounding box center [487, 187] width 23 height 10
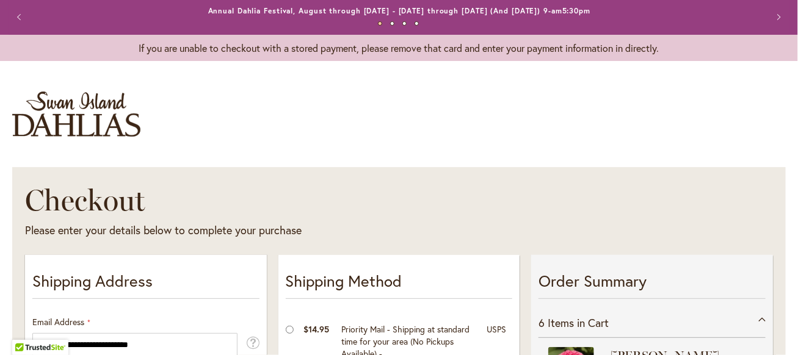
scroll to position [0, 0]
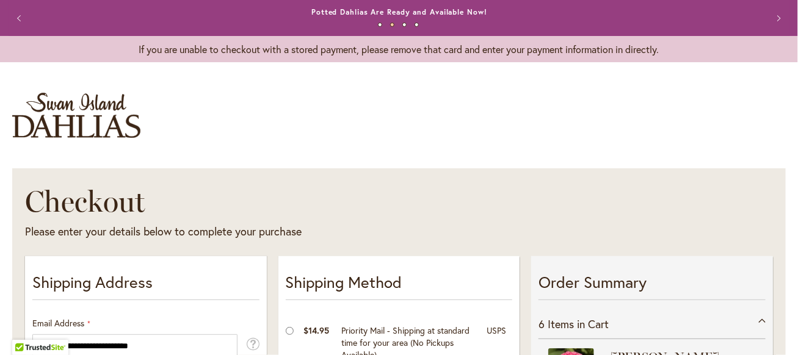
click at [12, 16] on button "Previous" at bounding box center [21, 18] width 24 height 24
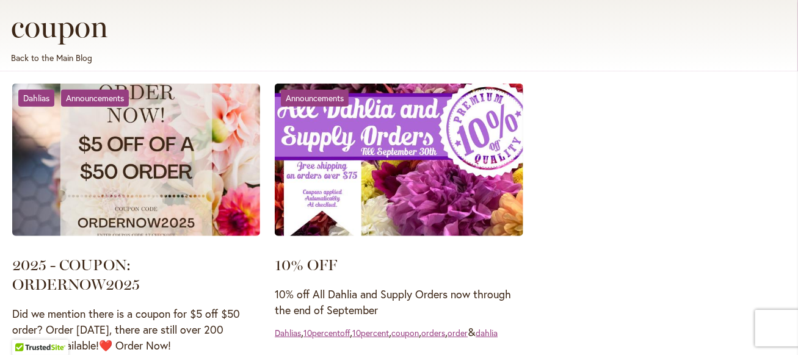
scroll to position [244, 0]
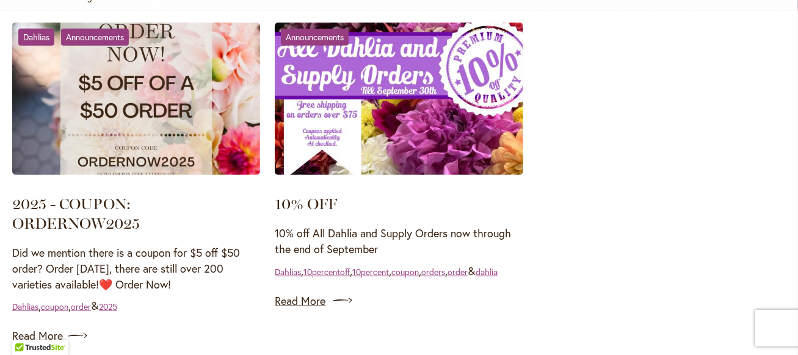
click at [330, 311] on link "Read More" at bounding box center [399, 301] width 248 height 20
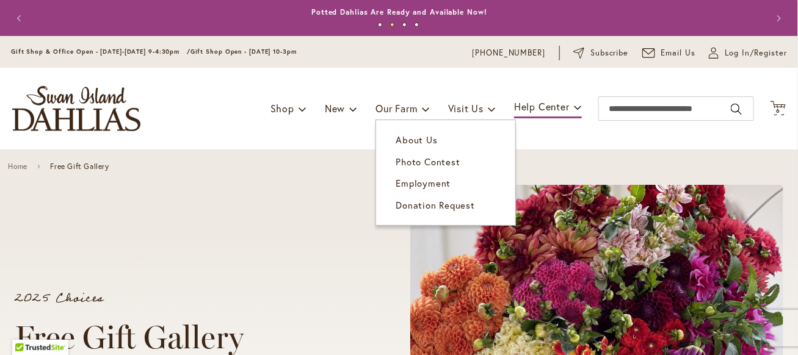
click at [413, 210] on span "Donation Request" at bounding box center [434, 205] width 79 height 12
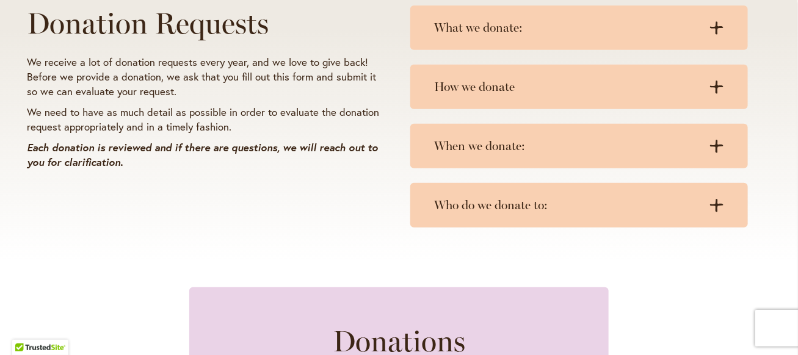
scroll to position [183, 0]
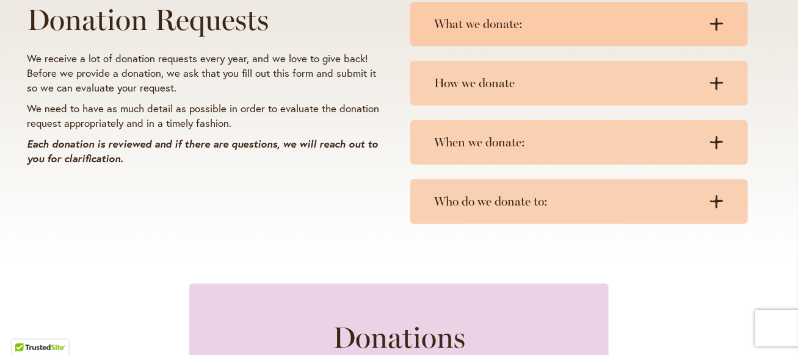
click at [546, 31] on div "What we donate: .cls-1 { fill: #3c2616; stroke-width: 0px; } .cls-1 { fill: #3c…" at bounding box center [579, 24] width 338 height 45
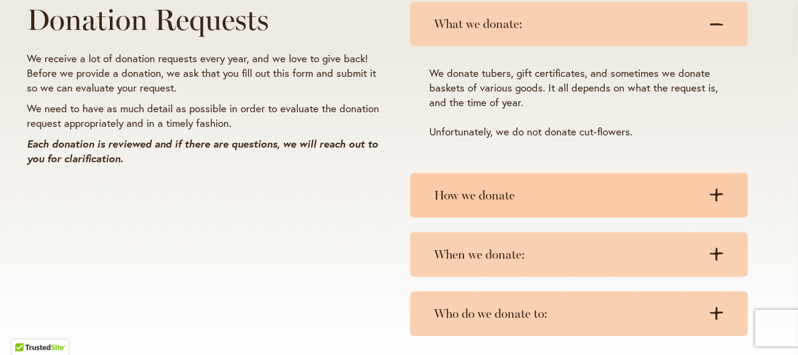
click at [698, 206] on div "How we donate .cls-1 { fill: #3c2616; stroke-width: 0px; } .cls-1 { fill: #3c26…" at bounding box center [579, 195] width 338 height 45
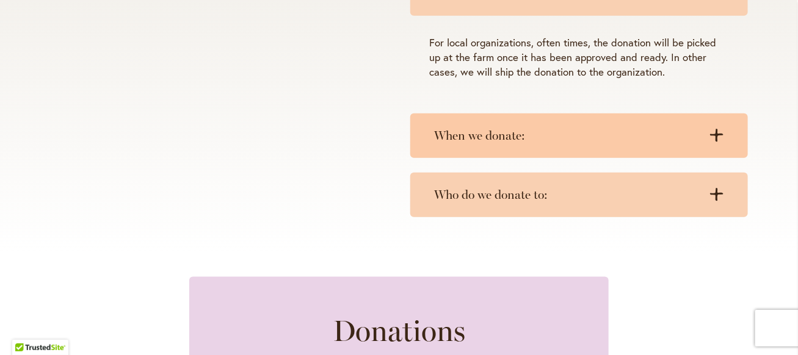
scroll to position [366, 0]
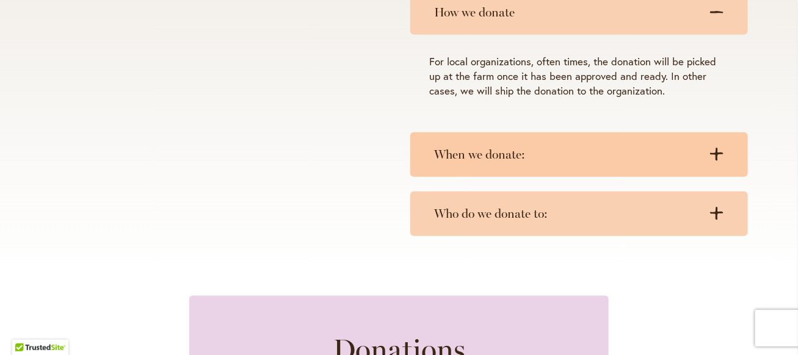
click at [693, 162] on div "When we donate: .cls-1 { fill: #3c2616; stroke-width: 0px; } .cls-1 { fill: #3c…" at bounding box center [579, 154] width 338 height 45
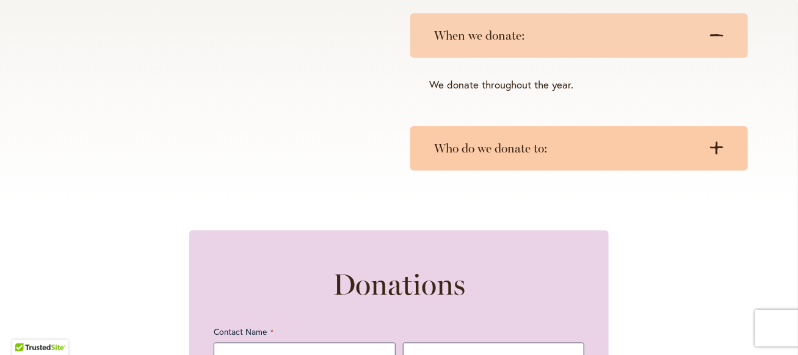
scroll to position [488, 0]
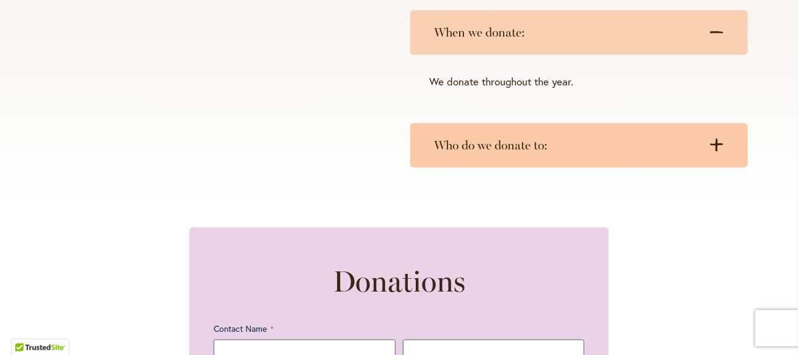
click at [692, 156] on div "Who do we donate to: .cls-1 { fill: #3c2616; stroke-width: 0px; } .cls-1 { fill…" at bounding box center [579, 145] width 338 height 45
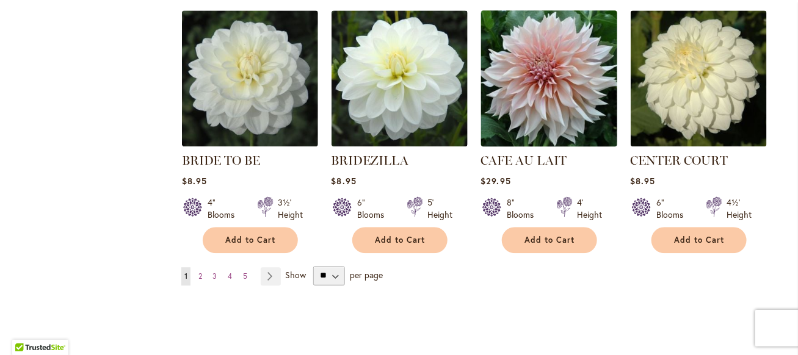
scroll to position [1099, 0]
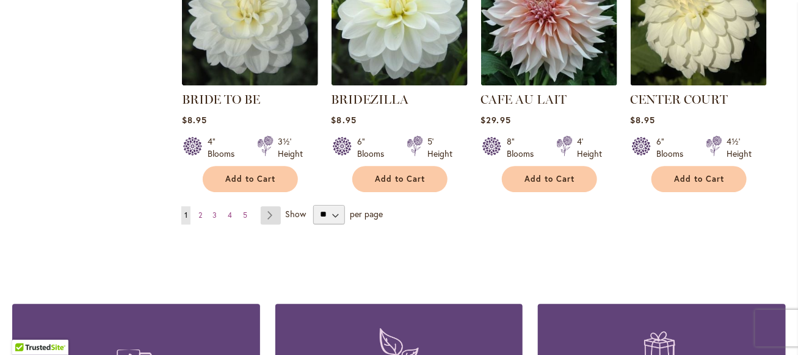
click at [268, 212] on link "Page Next" at bounding box center [271, 215] width 20 height 18
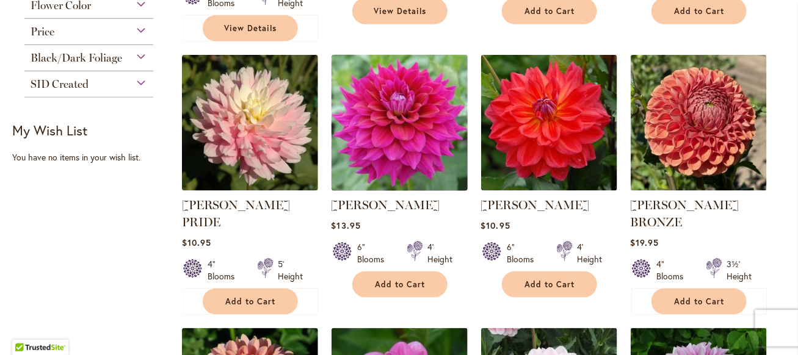
scroll to position [549, 0]
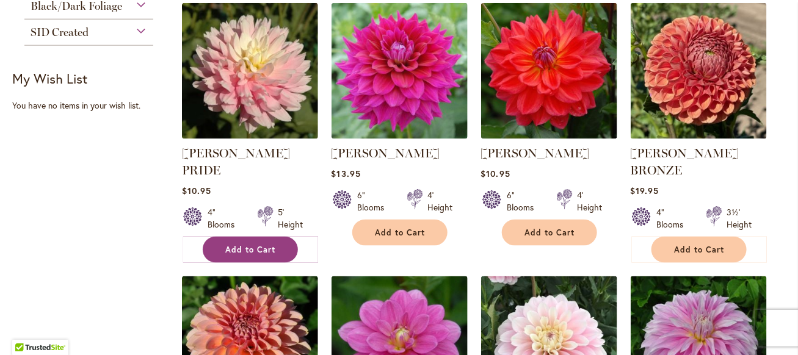
click at [239, 245] on span "Add to Cart" at bounding box center [250, 250] width 50 height 10
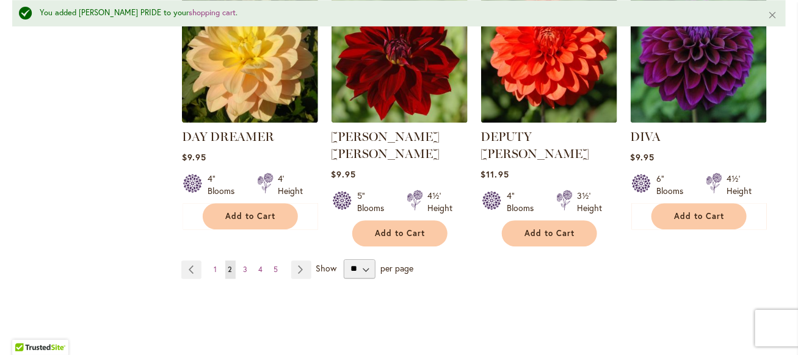
scroll to position [1191, 0]
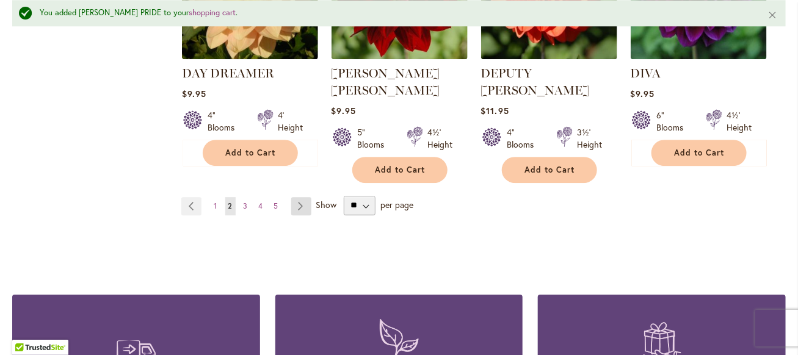
click at [295, 197] on link "Page Next" at bounding box center [301, 206] width 20 height 18
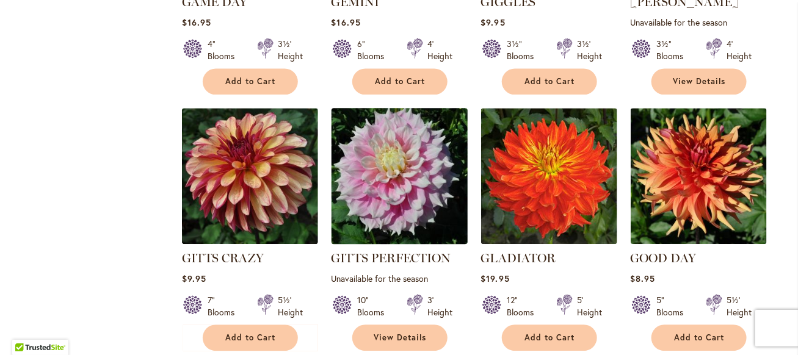
scroll to position [976, 0]
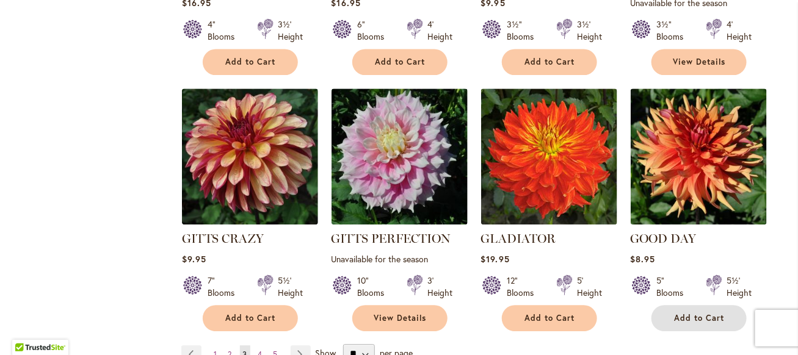
drag, startPoint x: 705, startPoint y: 316, endPoint x: 696, endPoint y: 308, distance: 12.1
click at [704, 316] on span "Add to Cart" at bounding box center [699, 318] width 50 height 10
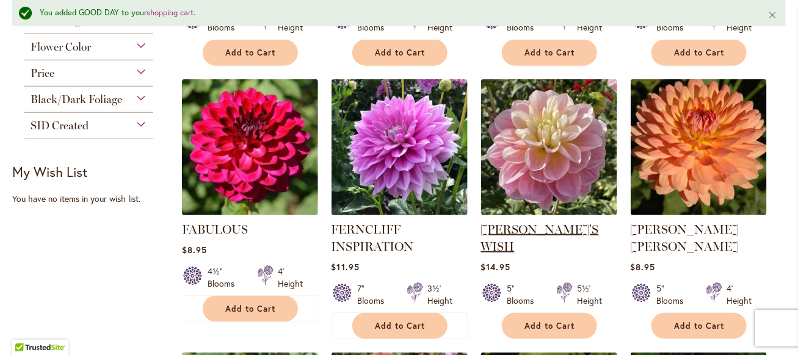
scroll to position [337, 0]
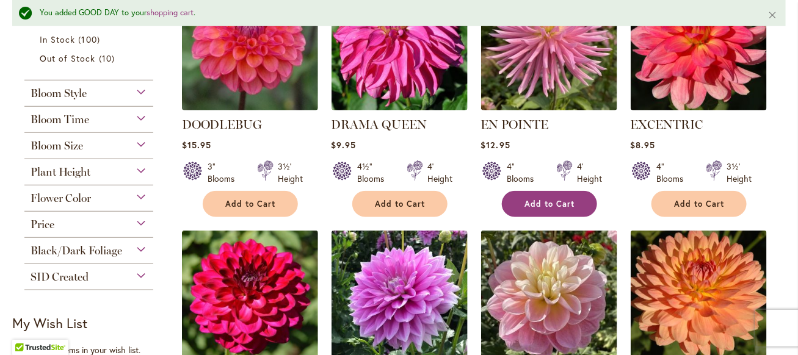
click at [533, 206] on span "Add to Cart" at bounding box center [549, 204] width 50 height 10
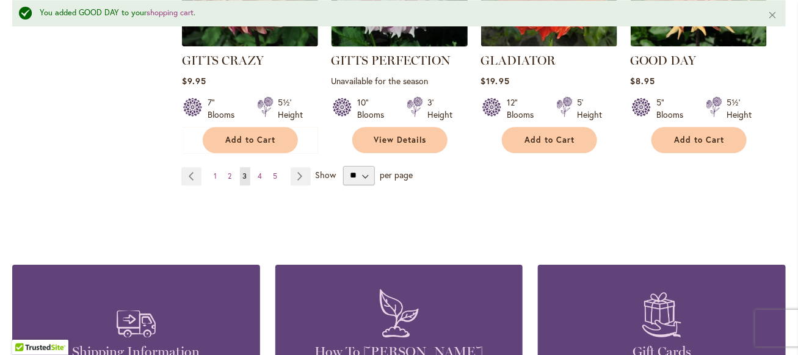
scroll to position [1252, 0]
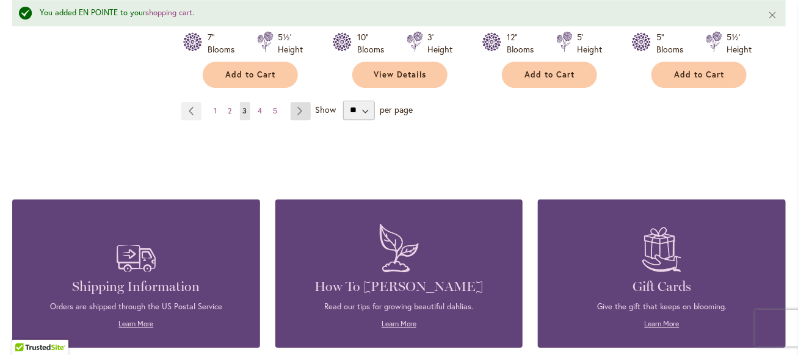
click at [297, 109] on link "Page Next" at bounding box center [301, 111] width 20 height 18
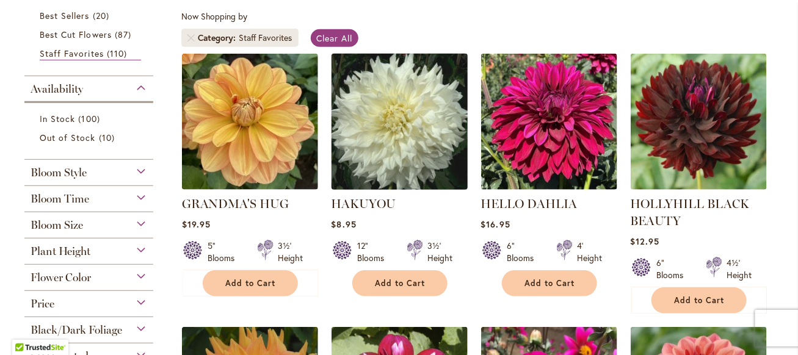
scroll to position [244, 0]
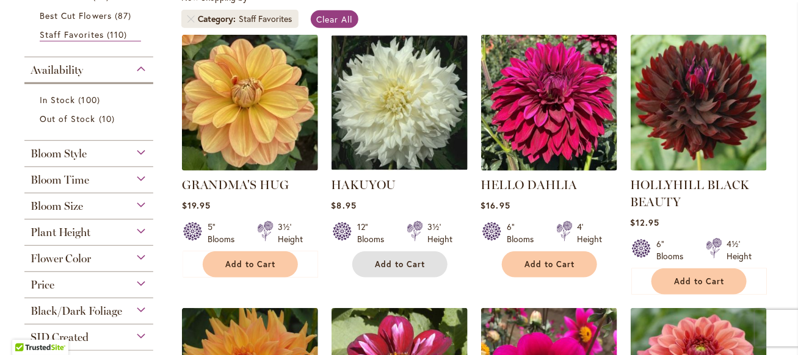
click at [399, 261] on span "Add to Cart" at bounding box center [400, 264] width 50 height 10
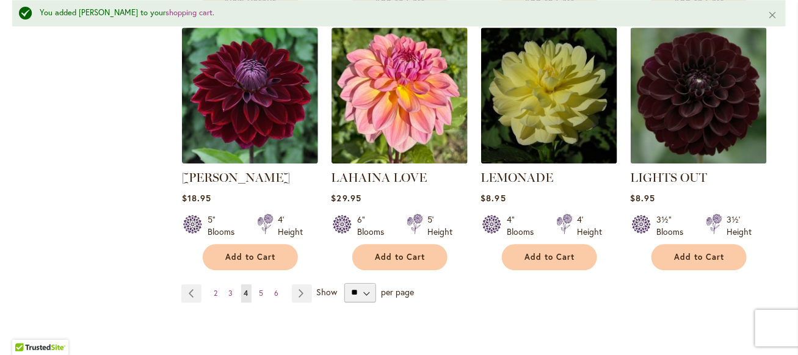
scroll to position [1069, 0]
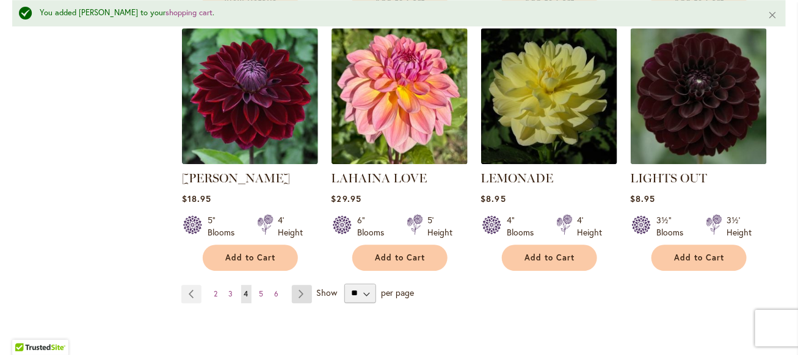
click at [301, 290] on link "Page Next" at bounding box center [302, 294] width 20 height 18
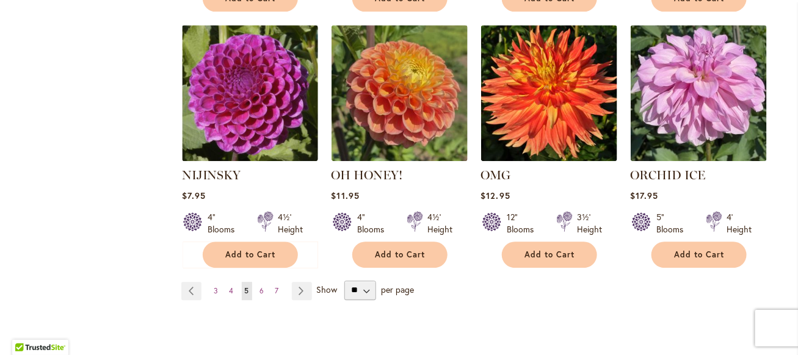
scroll to position [1099, 0]
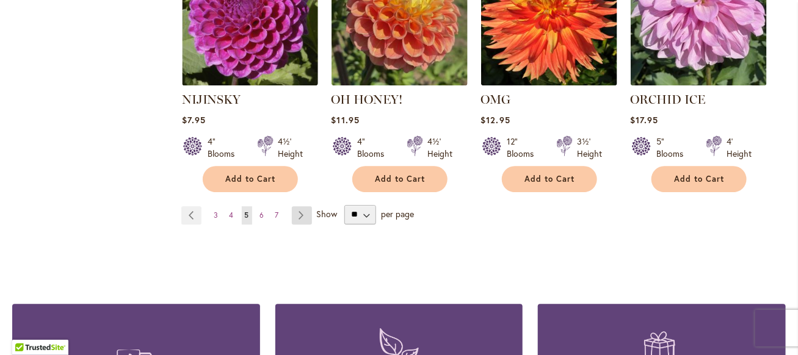
click at [300, 215] on link "Page Next" at bounding box center [302, 215] width 20 height 18
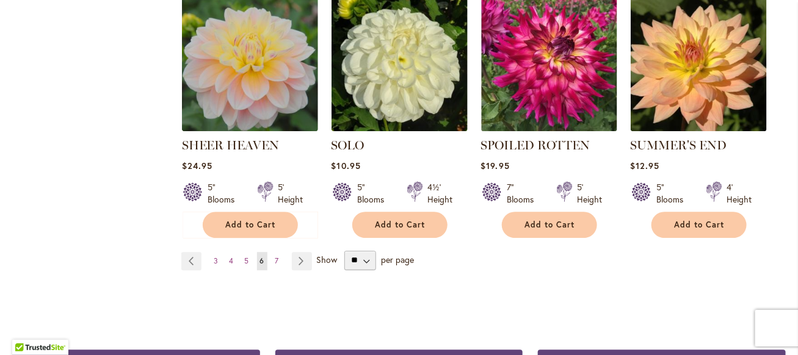
scroll to position [1221, 0]
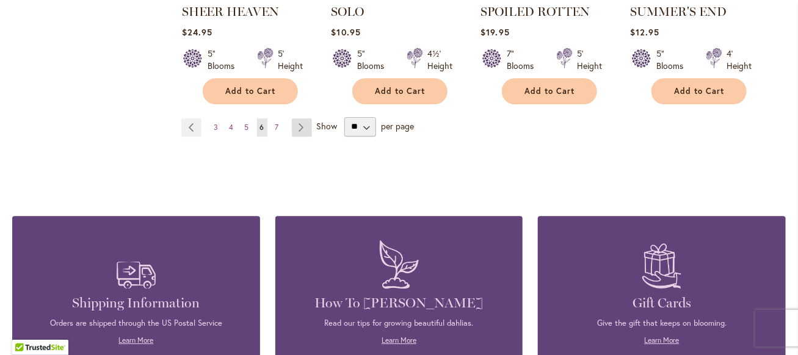
click at [300, 118] on link "Page Next" at bounding box center [302, 127] width 20 height 18
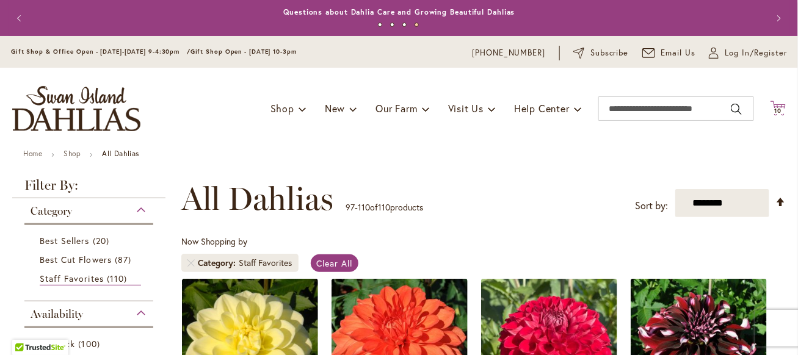
click at [772, 110] on span "10 10 items" at bounding box center [778, 111] width 12 height 6
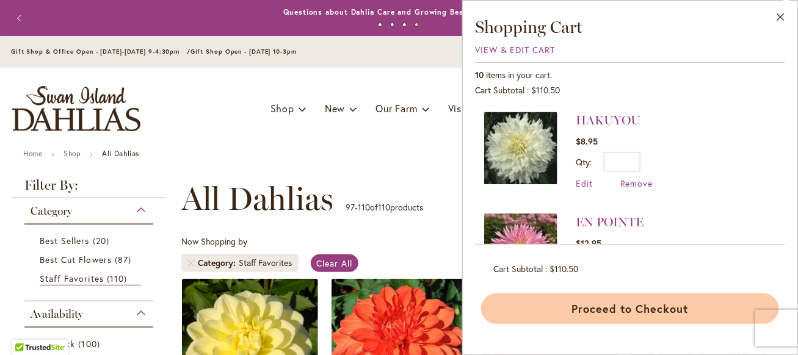
click at [638, 303] on button "Proceed to Checkout" at bounding box center [630, 309] width 298 height 31
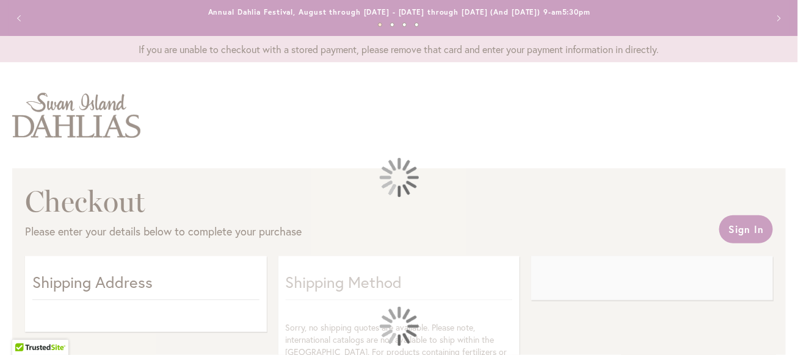
select select "**"
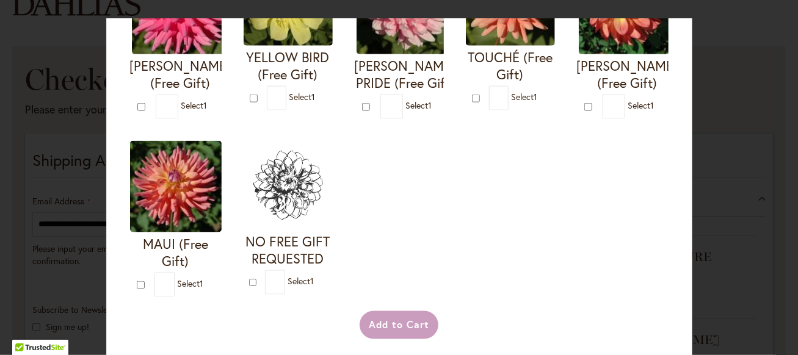
scroll to position [549, 0]
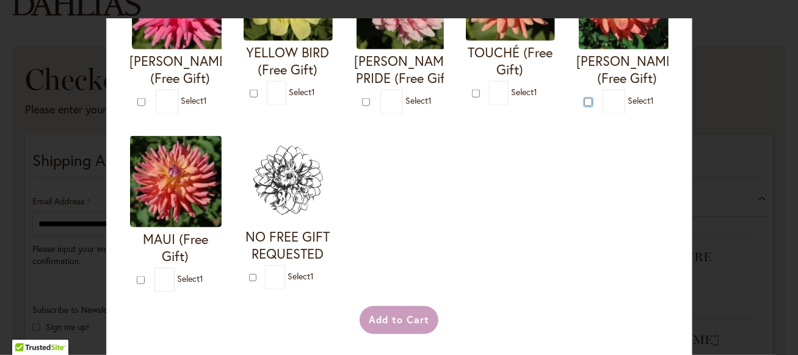
type input "*"
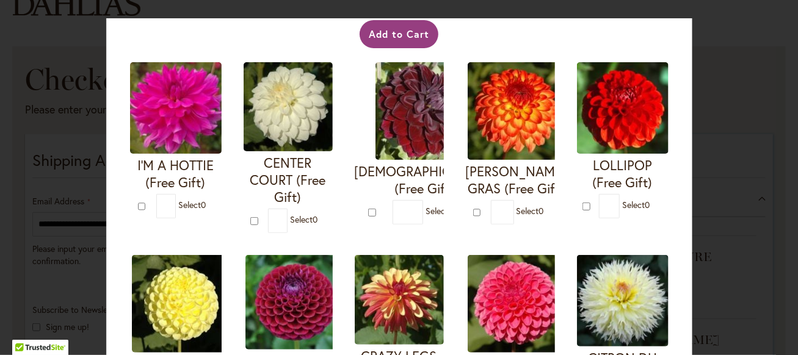
scroll to position [0, 0]
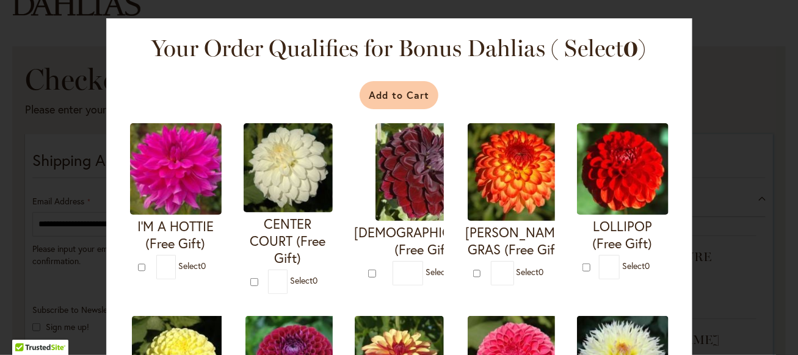
click at [394, 98] on button "Add to Cart" at bounding box center [398, 95] width 79 height 28
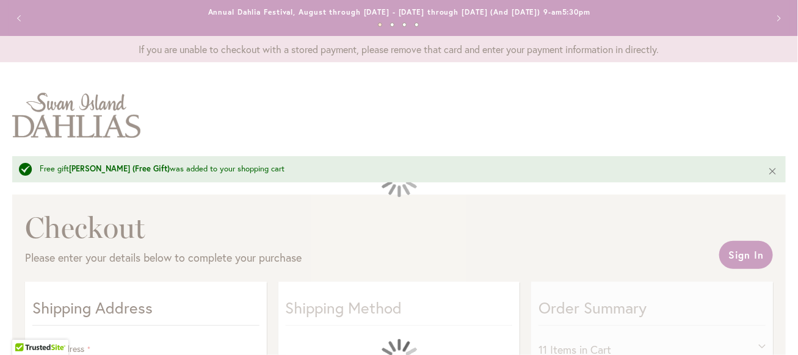
select select "**"
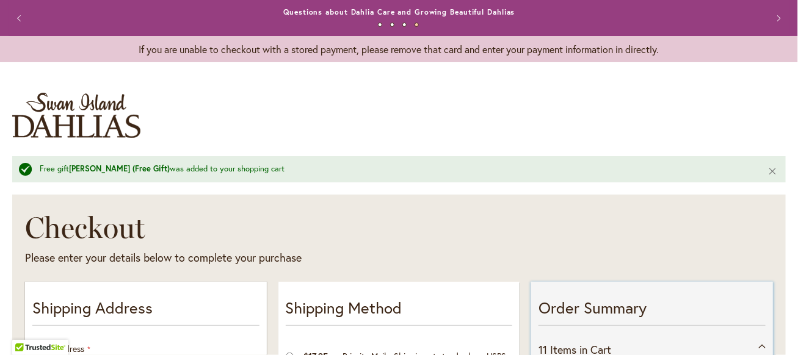
click at [16, 21] on button "Previous" at bounding box center [21, 18] width 24 height 24
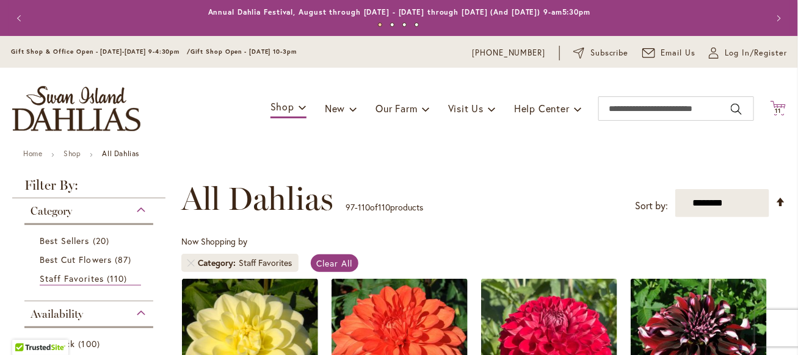
click at [775, 109] on span "11" at bounding box center [778, 111] width 6 height 8
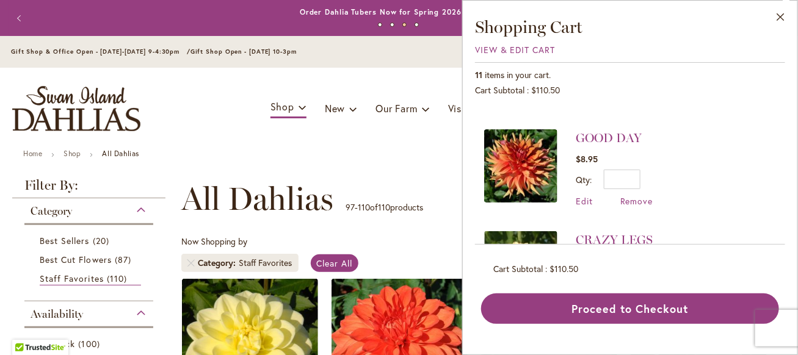
scroll to position [366, 0]
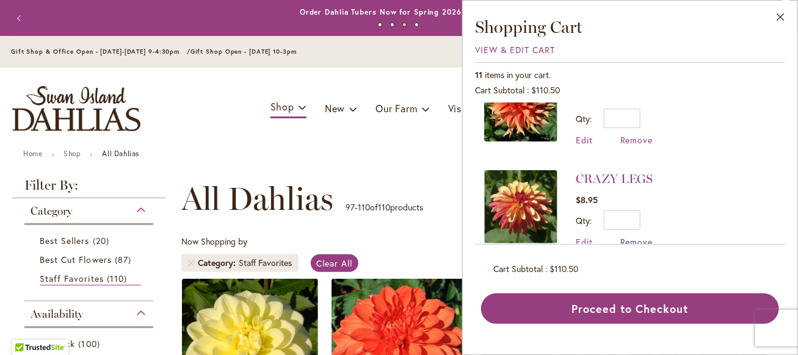
click at [629, 236] on span "Remove" at bounding box center [636, 242] width 33 height 12
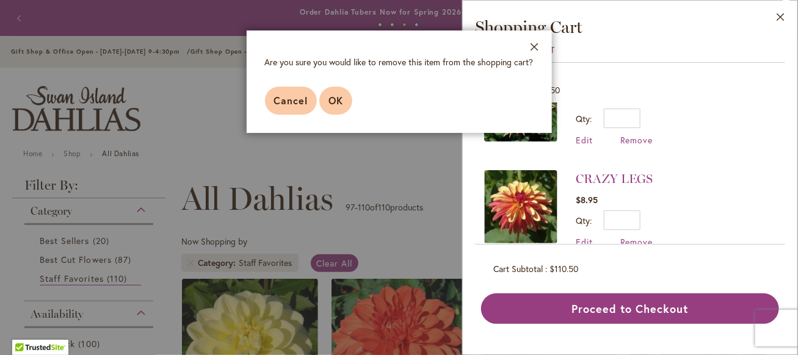
click at [336, 101] on span "OK" at bounding box center [335, 100] width 15 height 13
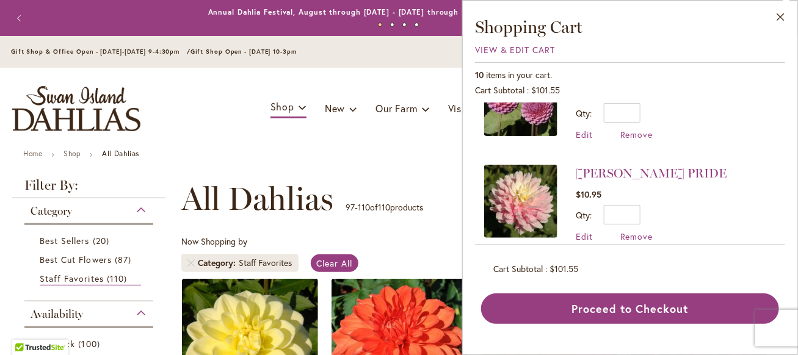
scroll to position [610, 0]
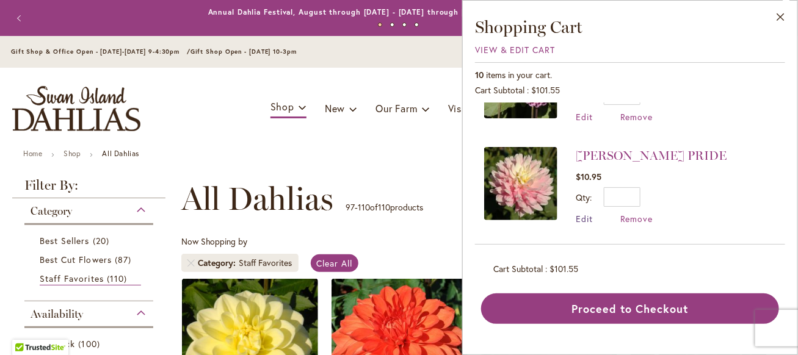
click at [583, 213] on span "Edit" at bounding box center [584, 219] width 17 height 12
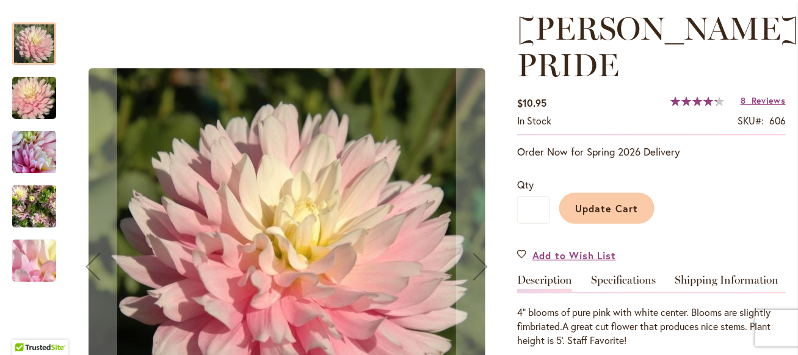
scroll to position [183, 0]
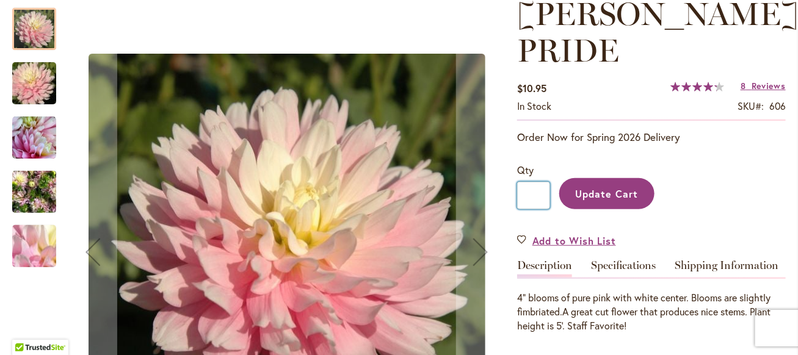
click at [538, 195] on input "*" at bounding box center [533, 195] width 33 height 27
type input "*"
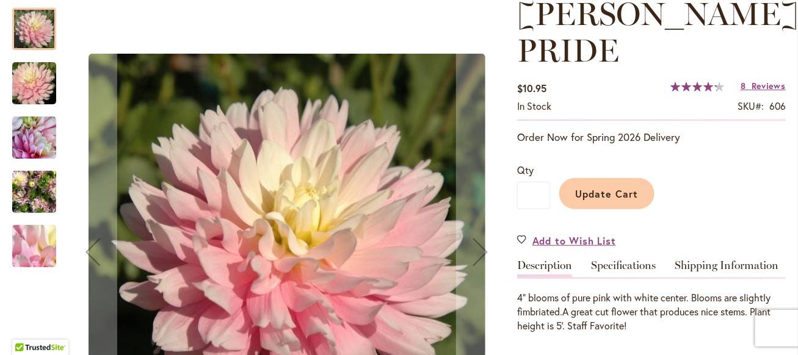
click at [583, 197] on span "Update Cart" at bounding box center [607, 193] width 63 height 13
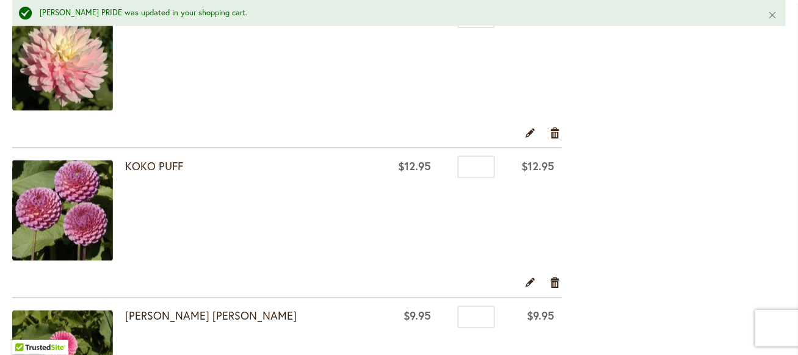
scroll to position [610, 0]
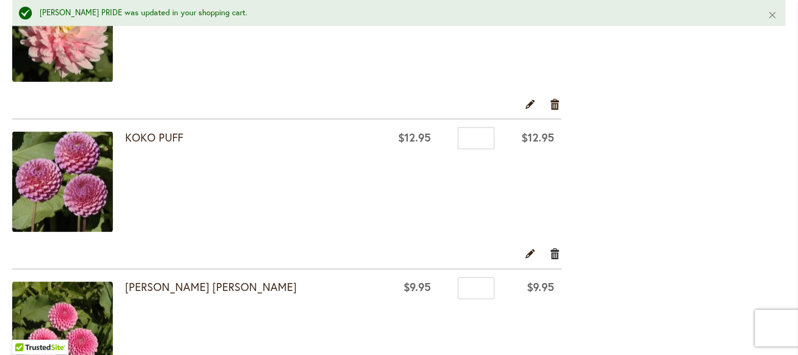
click at [550, 254] on link "Remove item" at bounding box center [556, 254] width 12 height 13
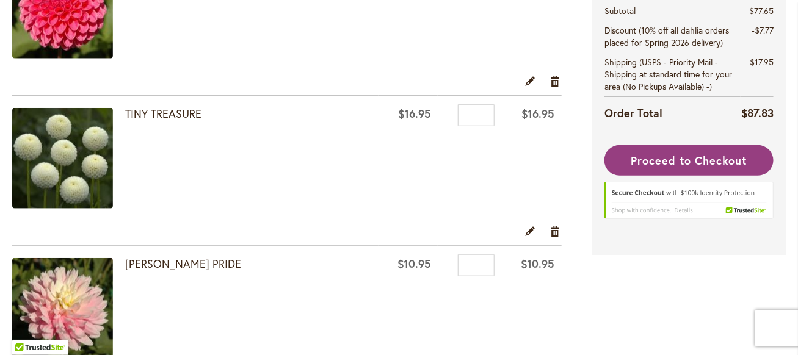
scroll to position [244, 0]
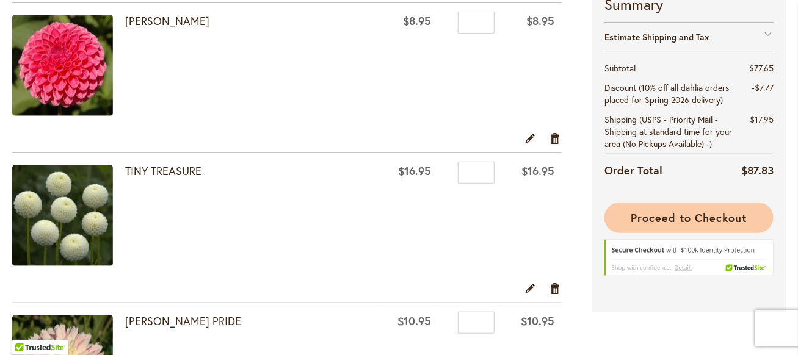
click at [632, 218] on span "Proceed to Checkout" at bounding box center [688, 218] width 116 height 15
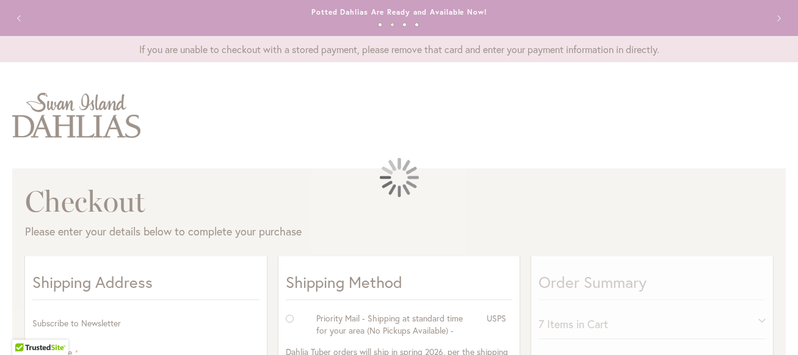
select select "**"
